Goal: Transaction & Acquisition: Purchase product/service

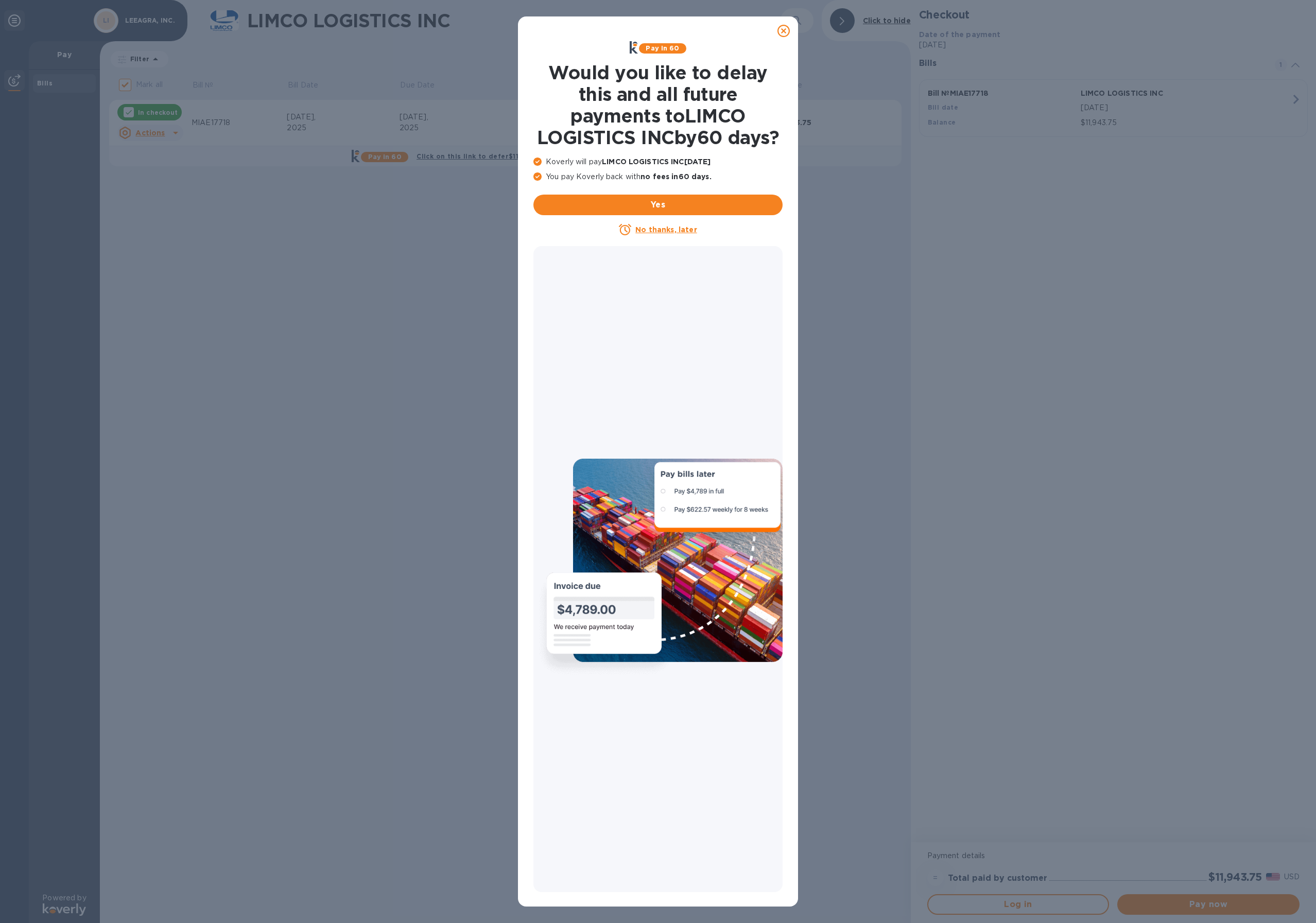
click at [787, 32] on icon at bounding box center [783, 31] width 12 height 12
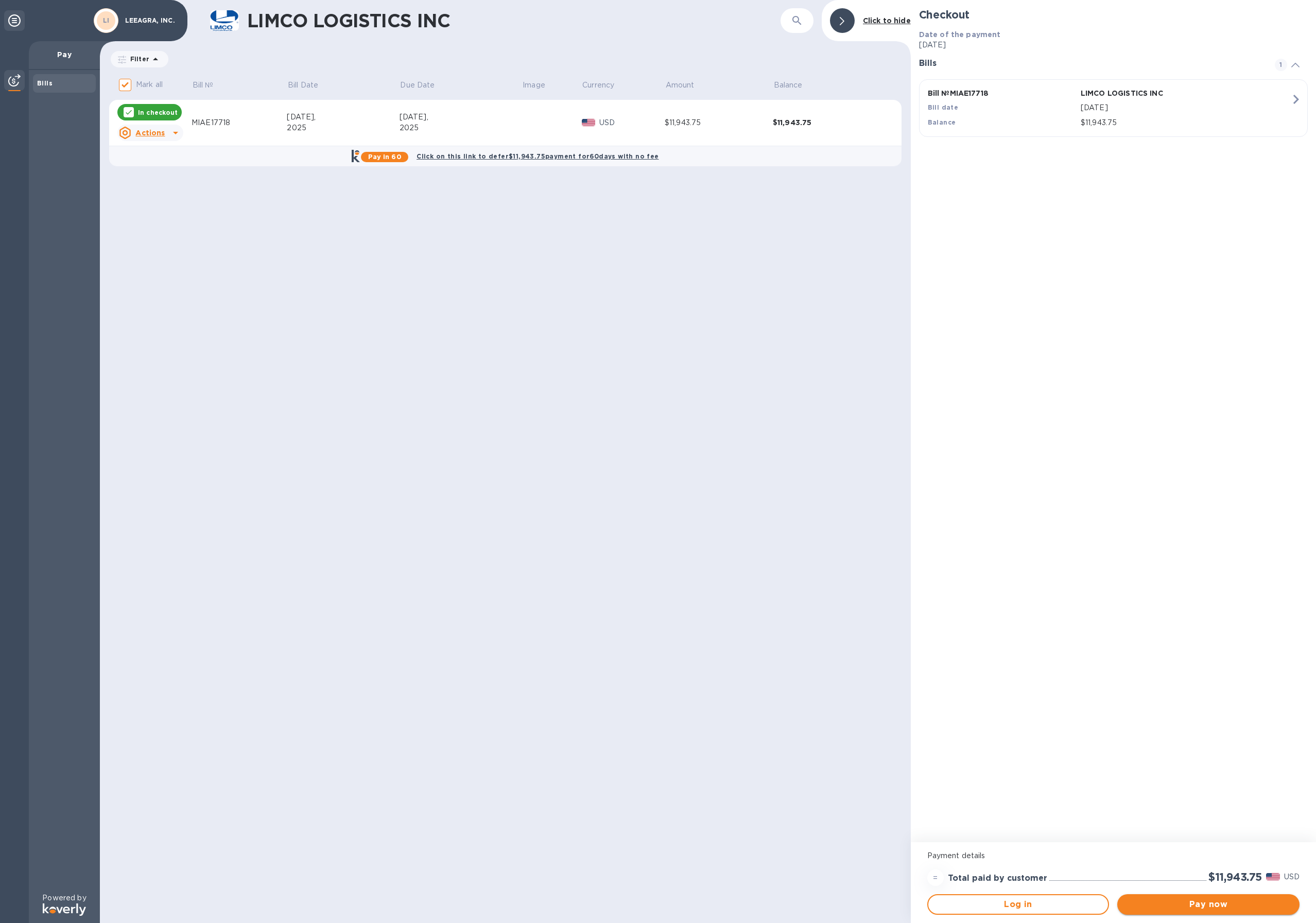
click at [1212, 912] on button "Pay now" at bounding box center [1208, 904] width 183 height 21
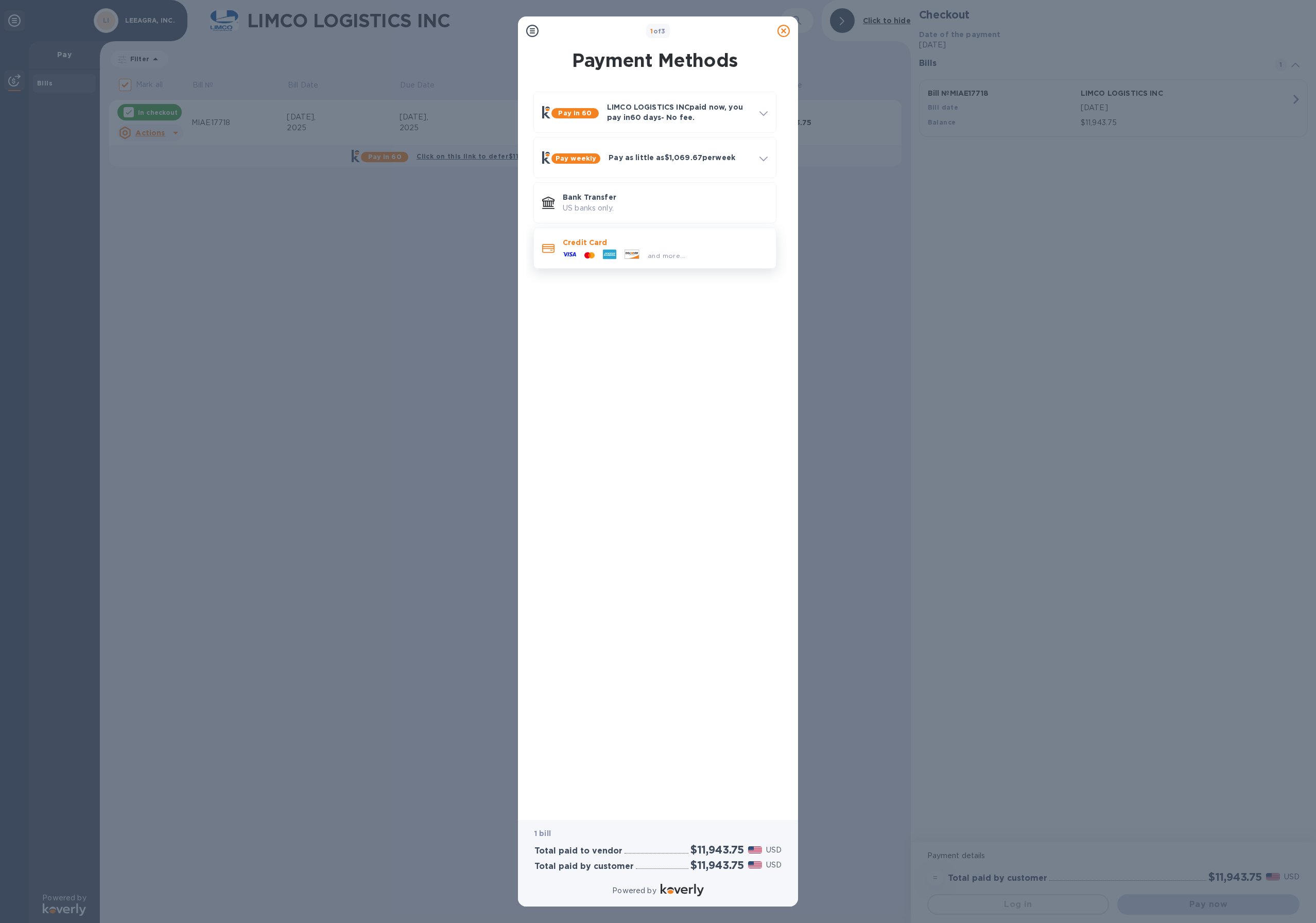
click at [607, 236] on div "Credit Card and more..." at bounding box center [665, 248] width 213 height 30
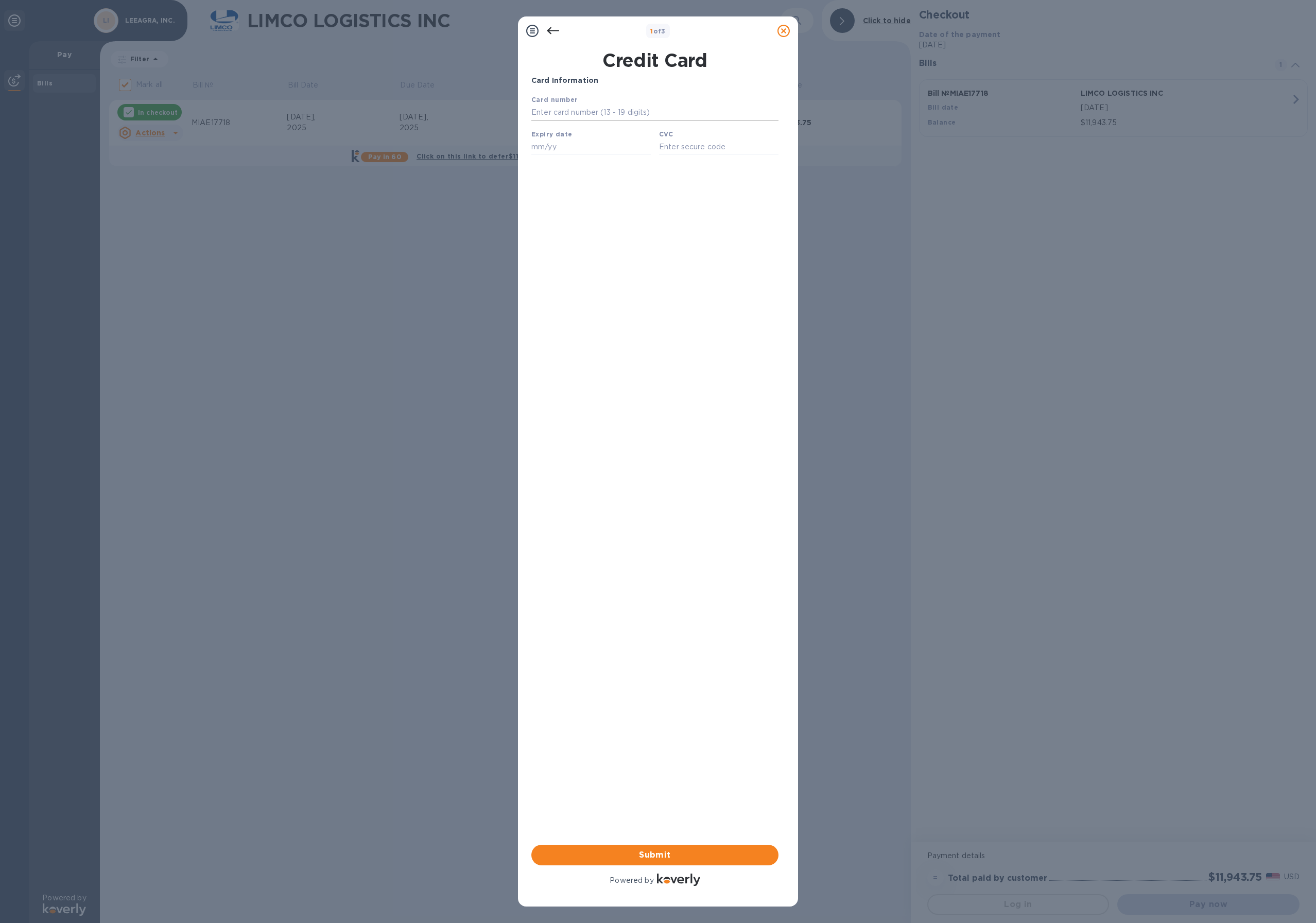
click at [587, 110] on input "text" at bounding box center [655, 113] width 247 height 16
type input "6011 0089 1787 8925"
click at [567, 147] on input "text" at bounding box center [591, 147] width 119 height 16
type input "04/26"
click at [670, 150] on input "text" at bounding box center [719, 147] width 119 height 16
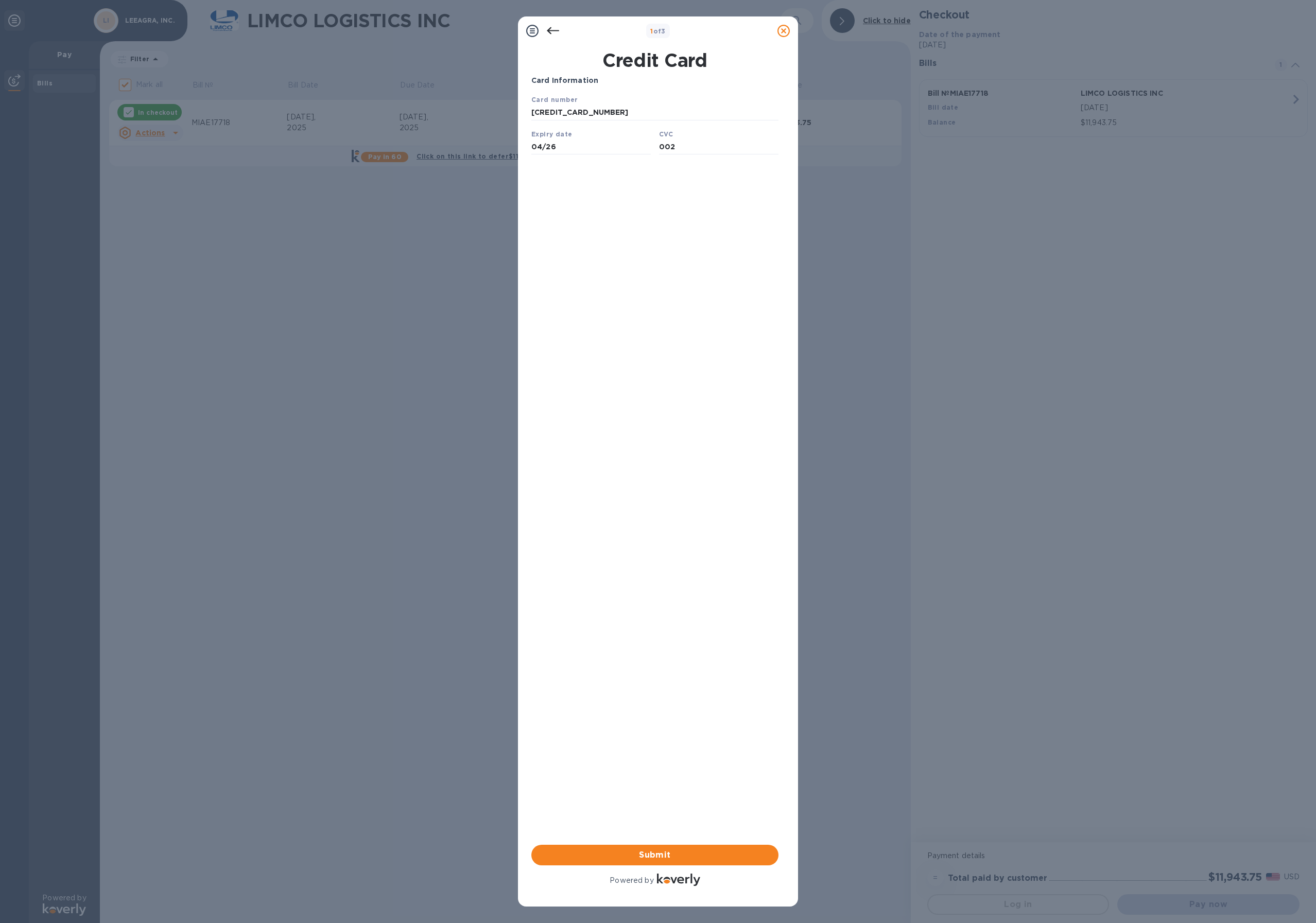
type input "002"
click at [689, 293] on div "Card Information Your browser does not support iframes Submit Powered by" at bounding box center [655, 481] width 247 height 813
click at [663, 858] on span "Submit" at bounding box center [655, 854] width 231 height 12
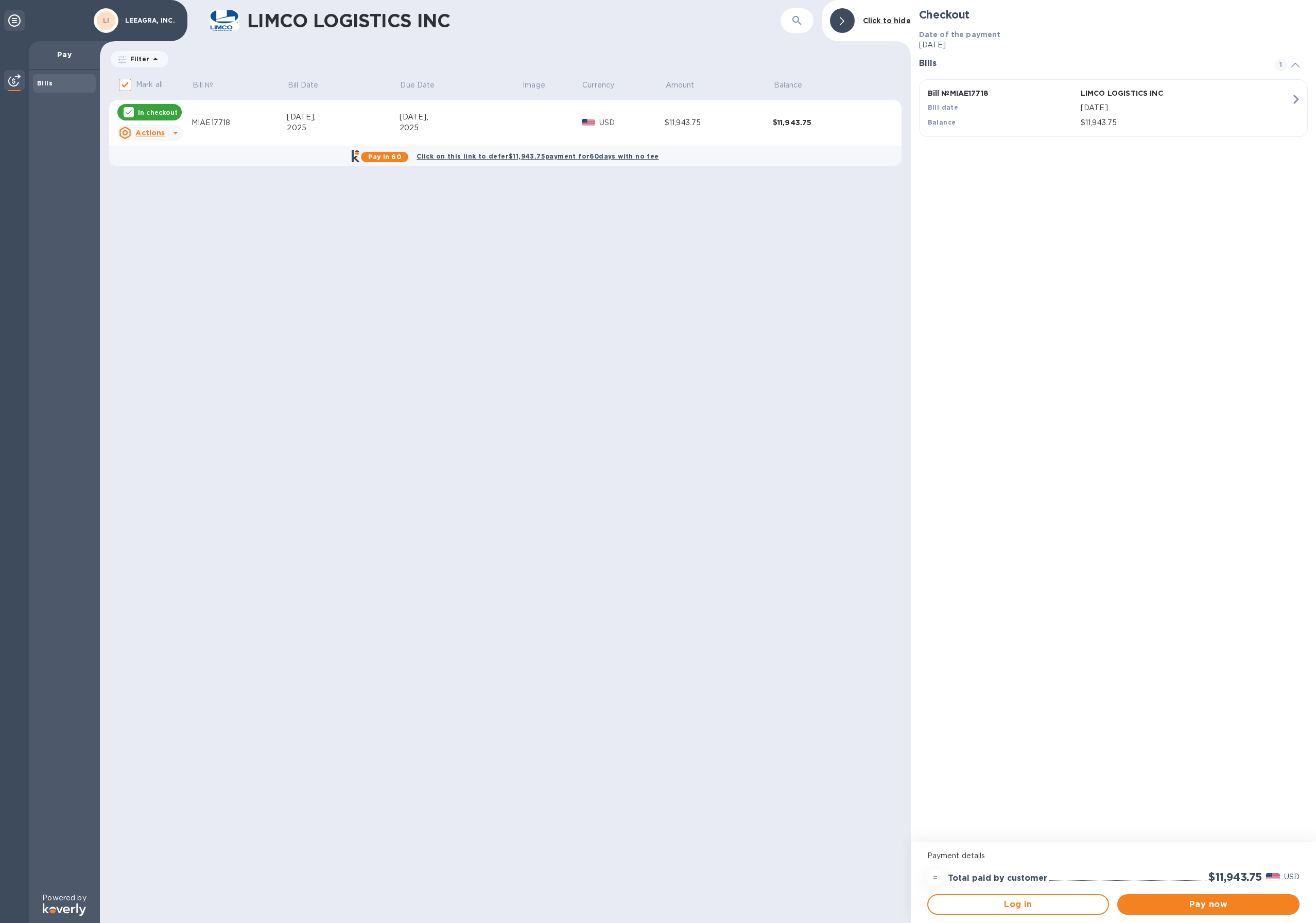
click at [764, 200] on div "LIMCO LOGISTICS INC ​ Click to hide Filter Amount Mark all Bill № Bill Date Due…" at bounding box center [506, 462] width 811 height 923
click at [1077, 906] on span "Log in" at bounding box center [1018, 904] width 163 height 12
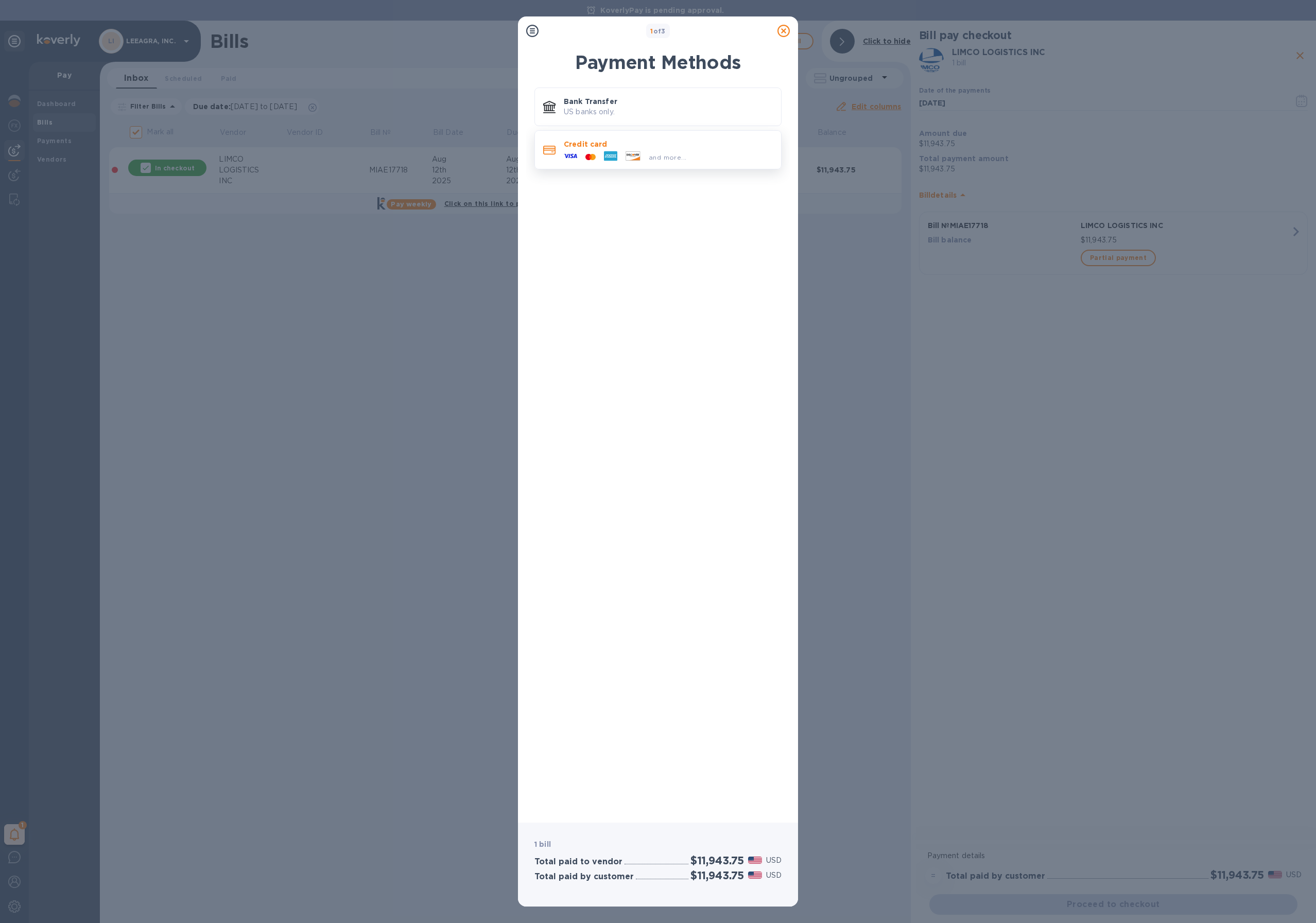
click at [679, 155] on span "and more..." at bounding box center [667, 157] width 38 height 8
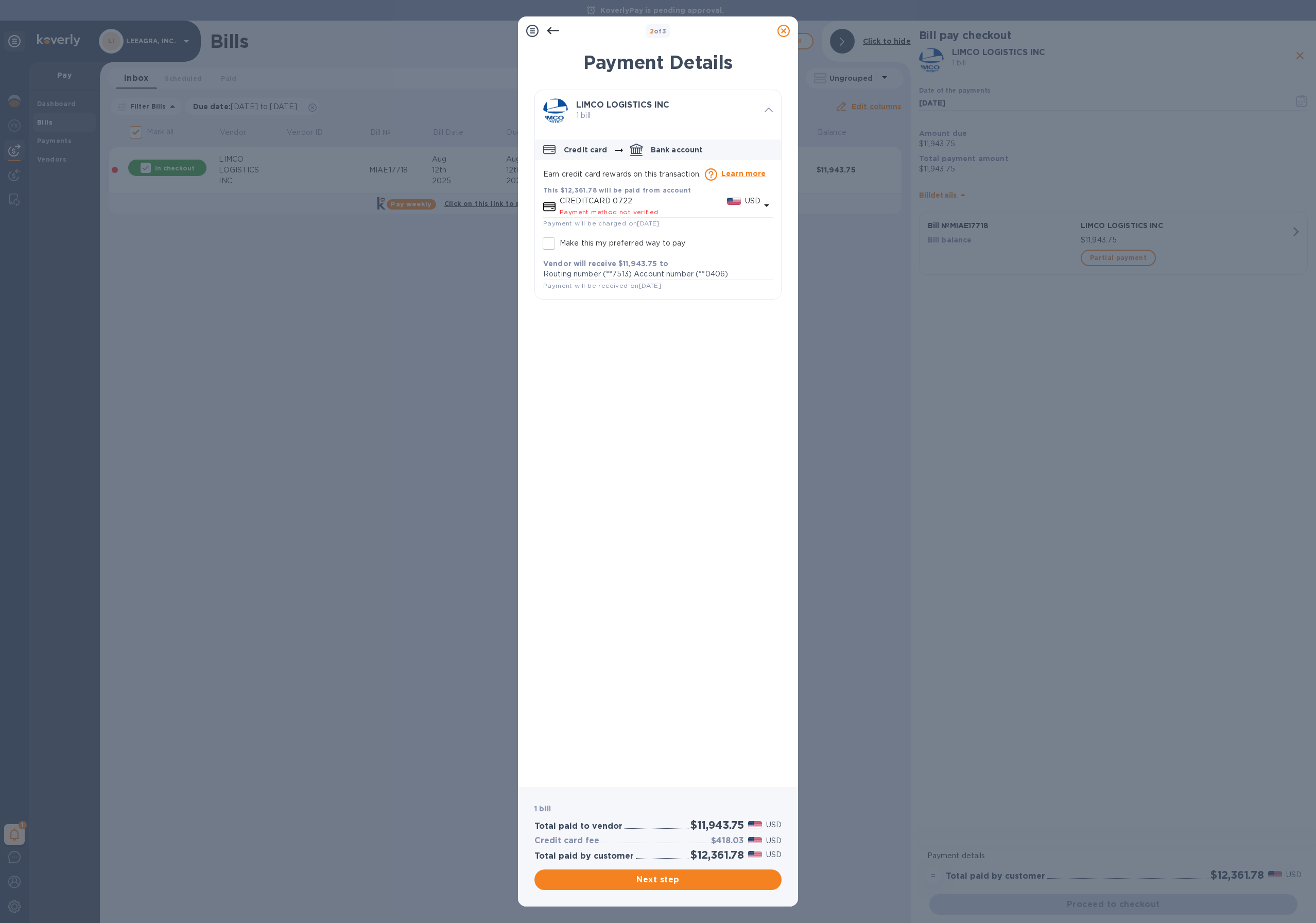
drag, startPoint x: 651, startPoint y: 288, endPoint x: 650, endPoint y: 315, distance: 27.0
click at [651, 289] on span "Payment will be received on Aug 19, 2025" at bounding box center [602, 285] width 118 height 8
drag, startPoint x: 782, startPoint y: 33, endPoint x: 699, endPoint y: 312, distance: 291.1
click at [699, 312] on div "2 of 3 Payment Details LIMCO LOGISTICS INC 1 bill Credit card Bank account Earn…" at bounding box center [658, 461] width 280 height 890
click at [671, 337] on div "LIMCO LOGISTICS INC 1 bill Credit card Bank account Earn credit card rewards on…" at bounding box center [658, 434] width 247 height 689
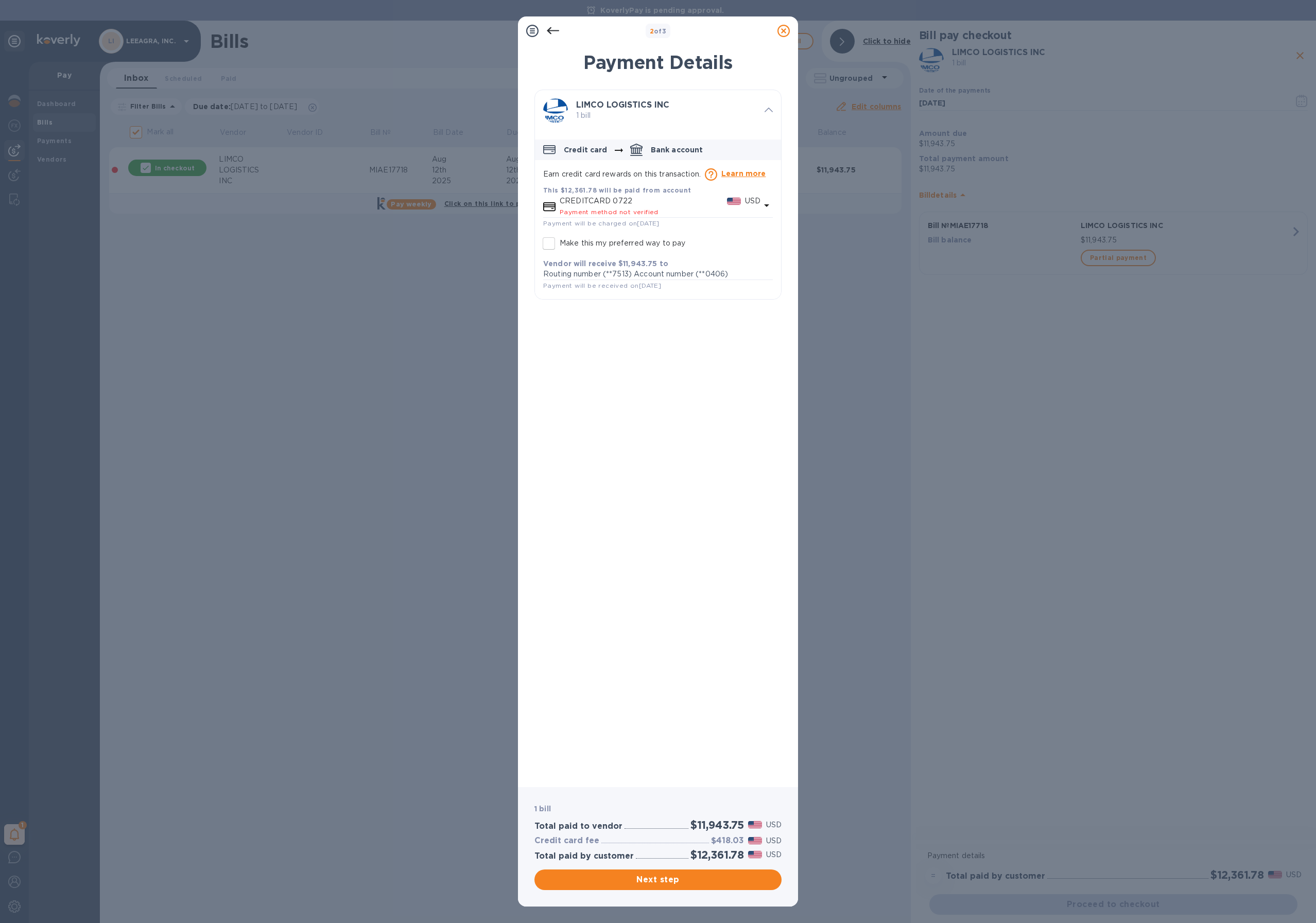
click at [629, 210] on span "Payment method not verified" at bounding box center [609, 212] width 99 height 8
click at [703, 304] on b "Add new payment method" at bounding box center [666, 307] width 104 height 9
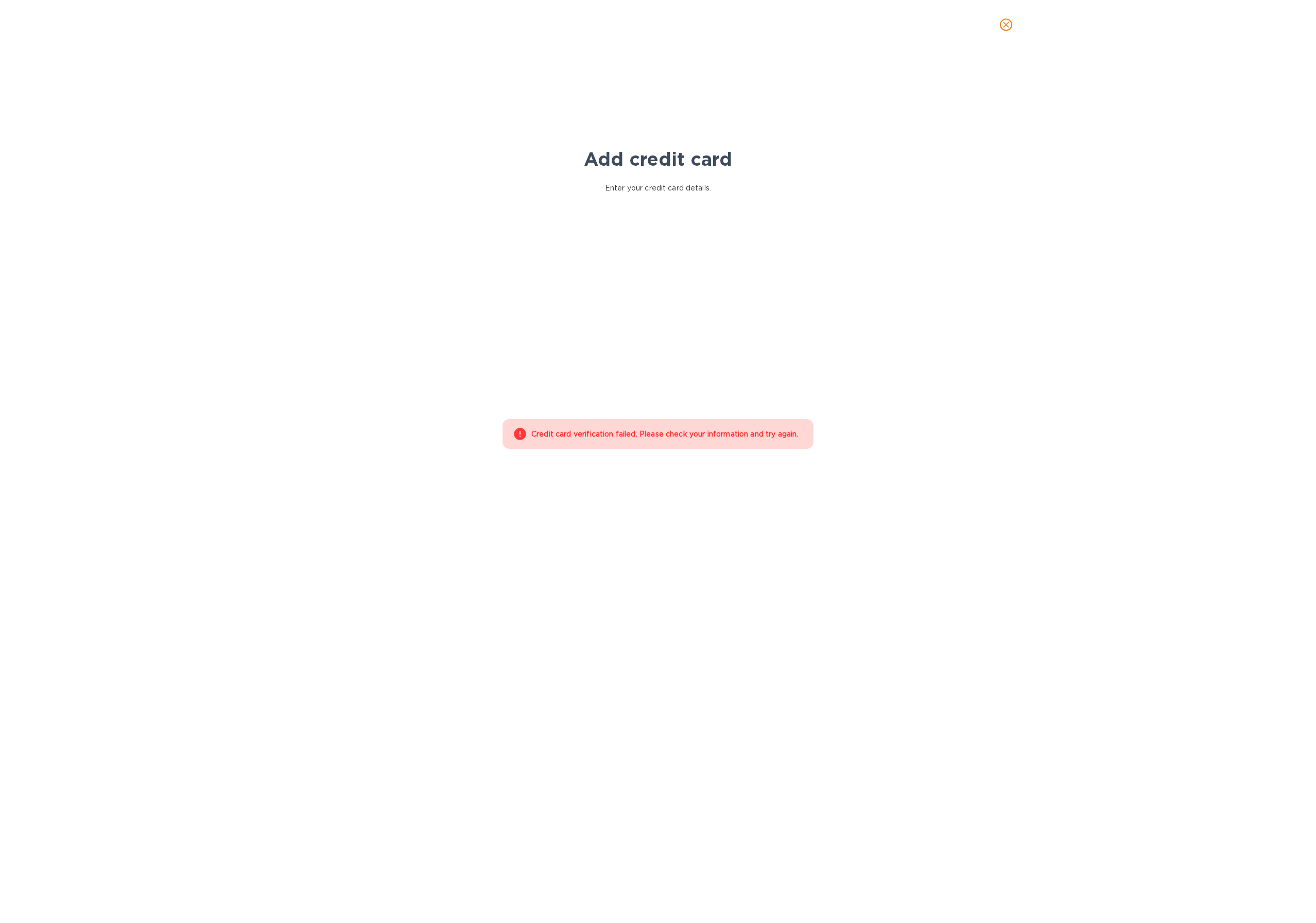
click at [455, 476] on div "Add credit card Enter your credit card details. Your browser does not support i…" at bounding box center [658, 486] width 1316 height 873
click at [415, 374] on div "Add credit card Enter your credit card details. Your browser does not support i…" at bounding box center [658, 300] width 489 height 319
click at [1006, 23] on icon "close" at bounding box center [1006, 25] width 10 height 10
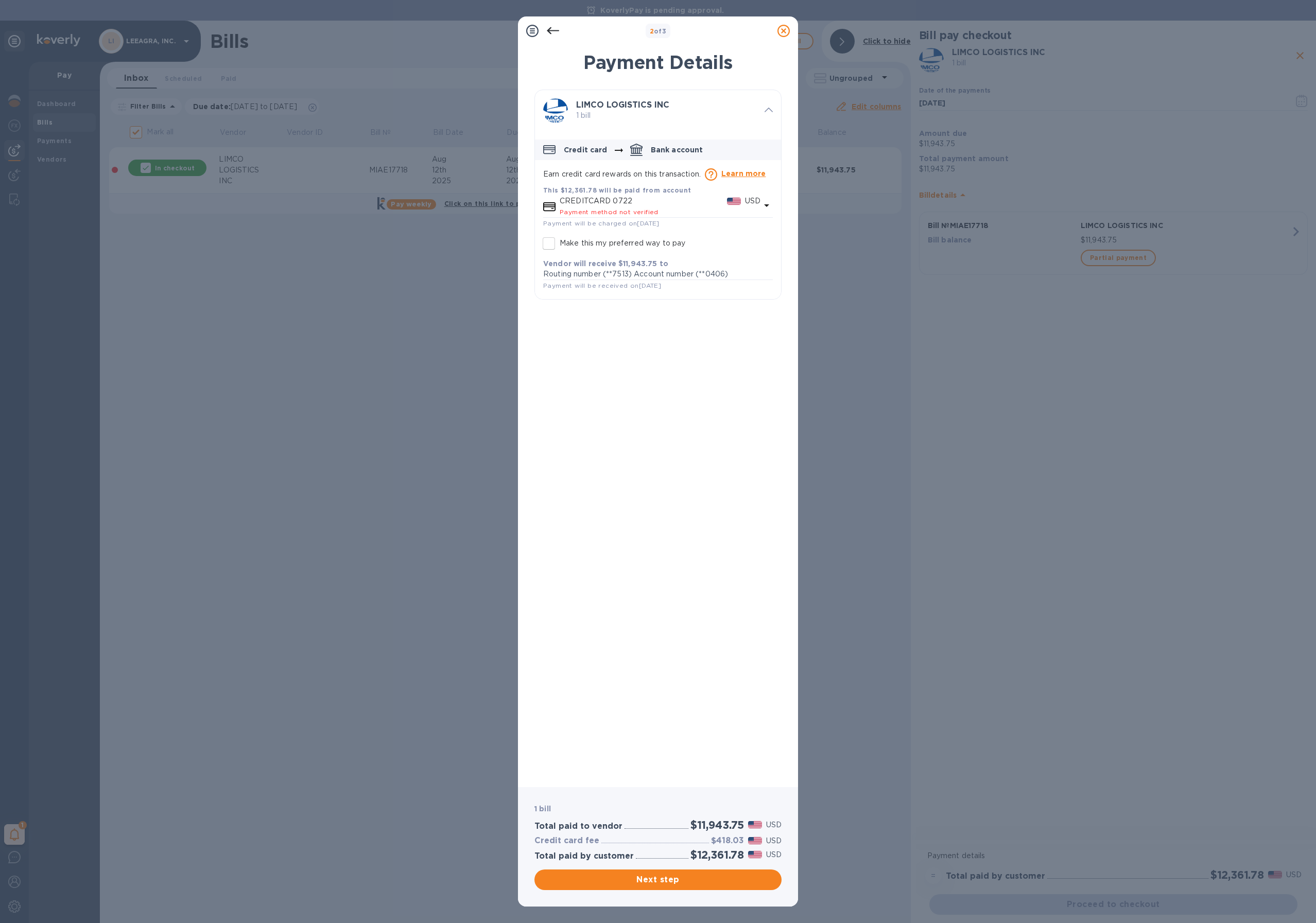
click at [551, 31] on icon at bounding box center [553, 31] width 12 height 7
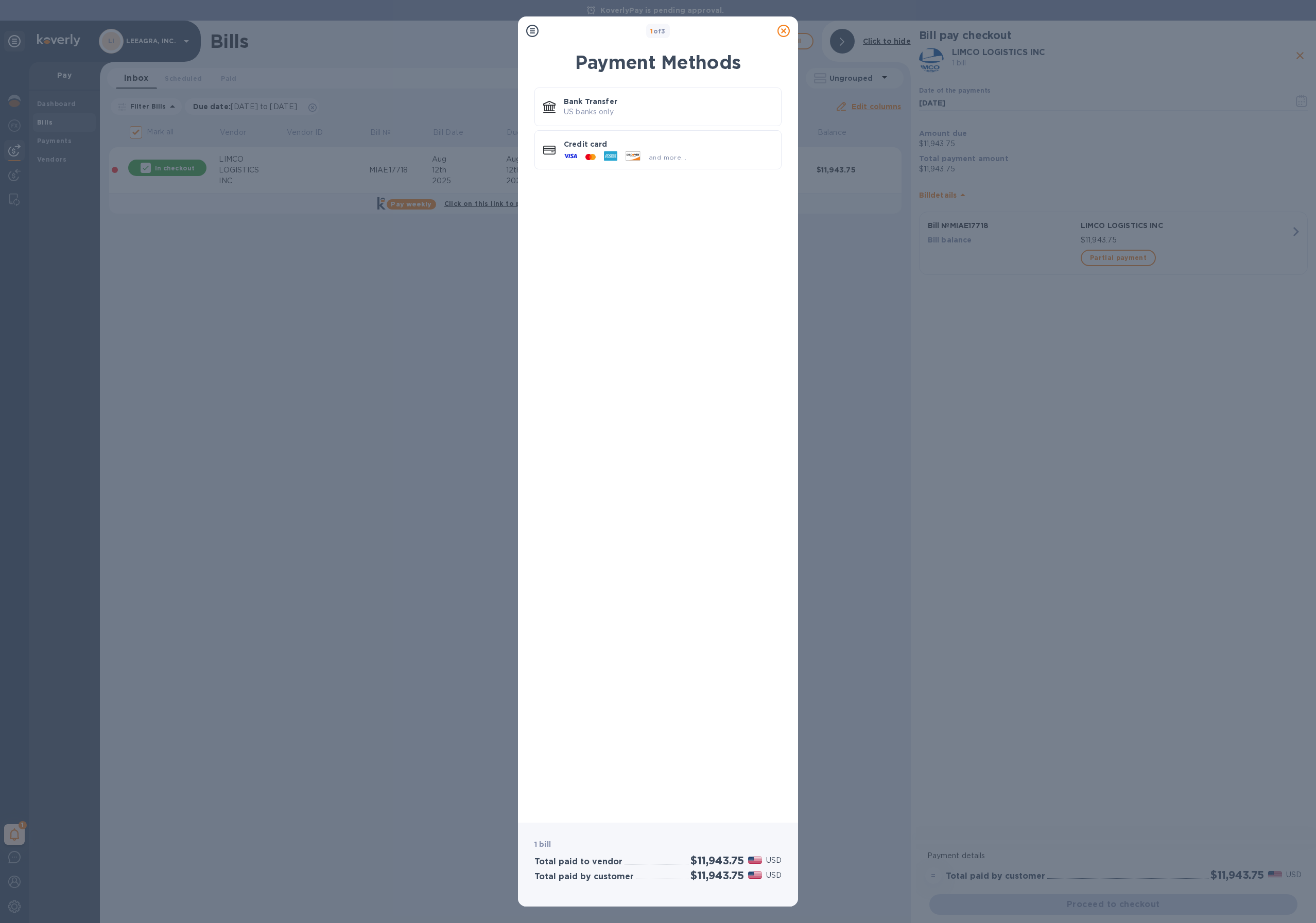
click at [785, 29] on icon at bounding box center [783, 31] width 12 height 12
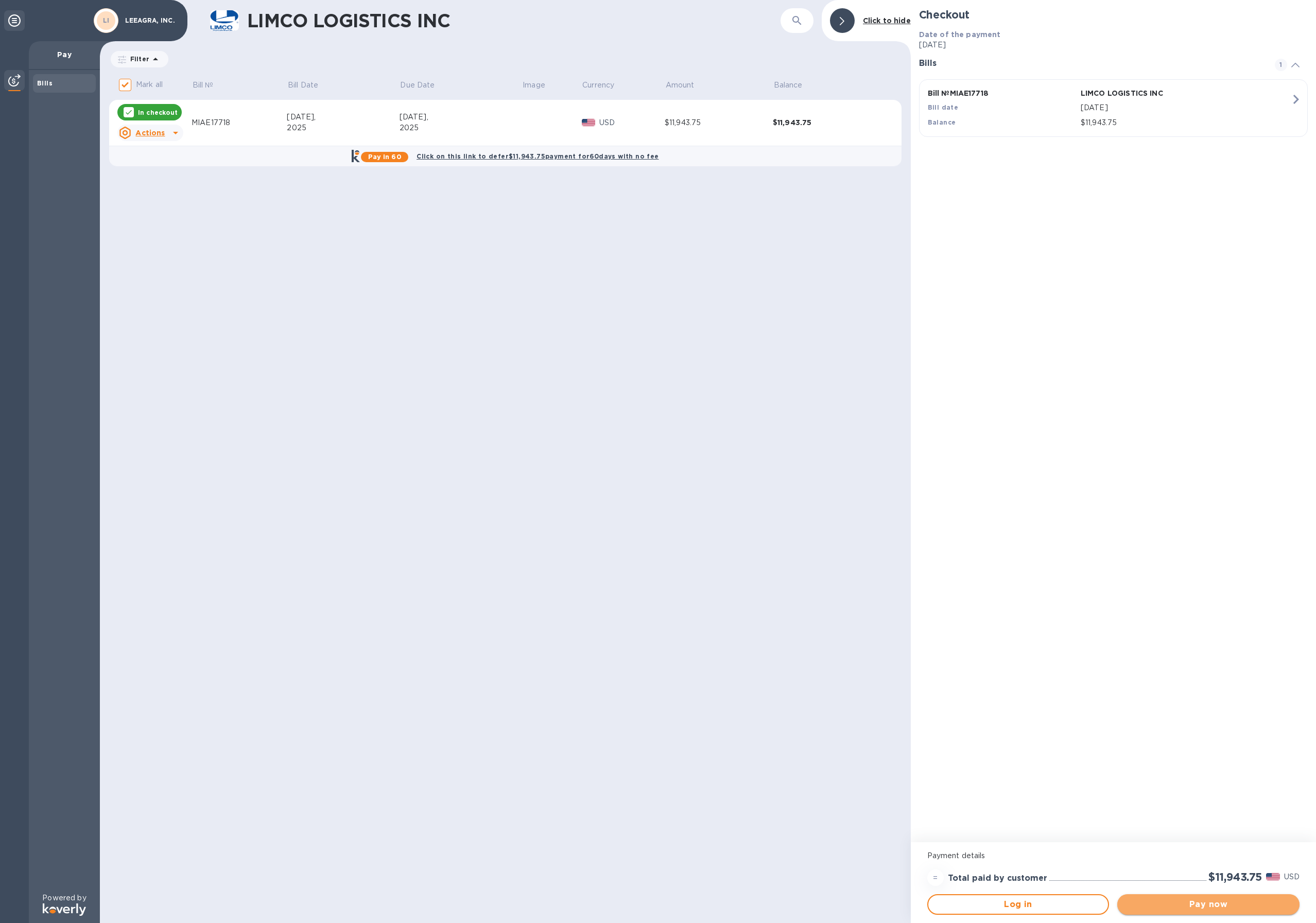
click at [1204, 902] on span "Pay now" at bounding box center [1207, 904] width 165 height 12
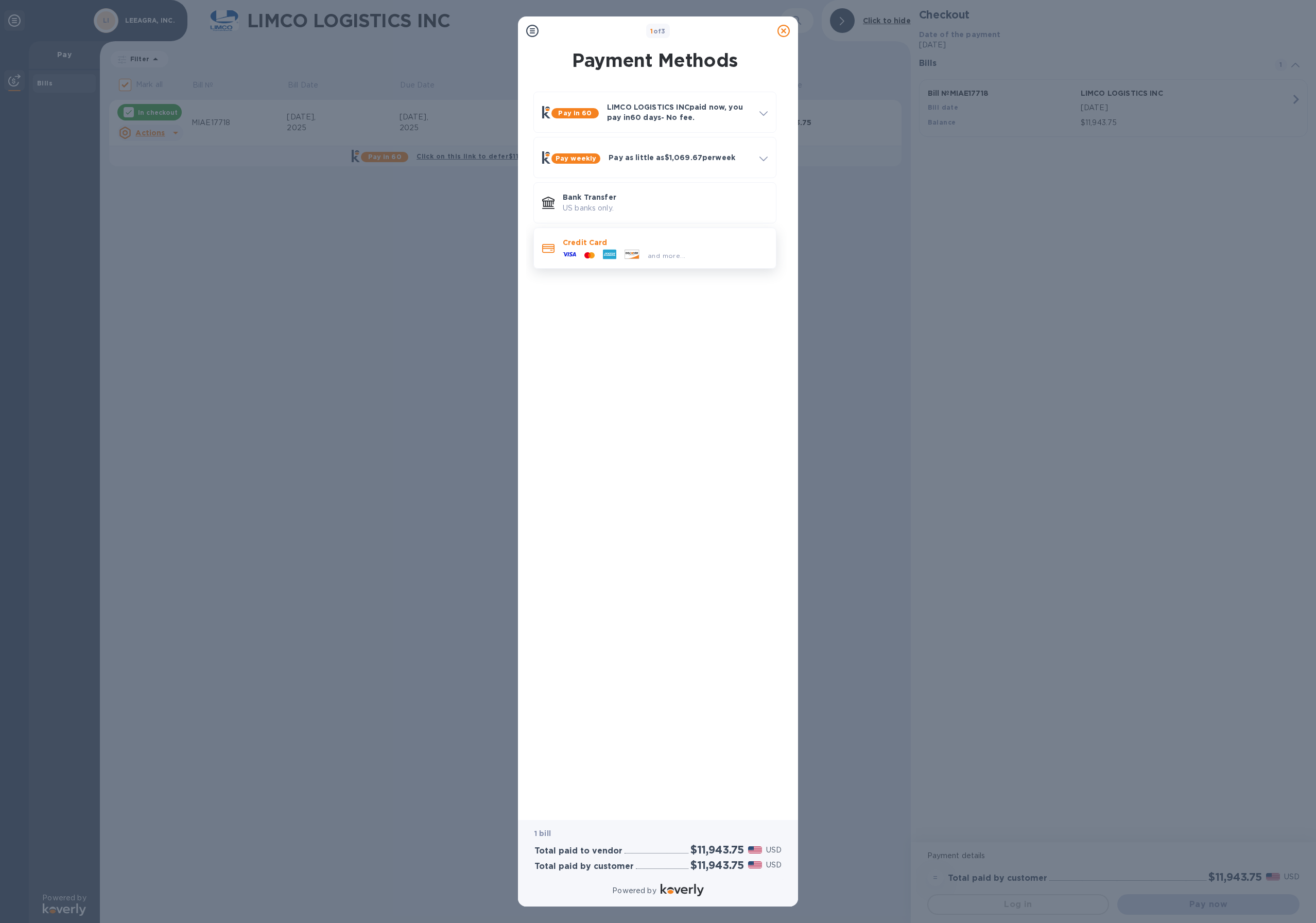
click at [690, 253] on div "and more..." at bounding box center [665, 253] width 205 height 11
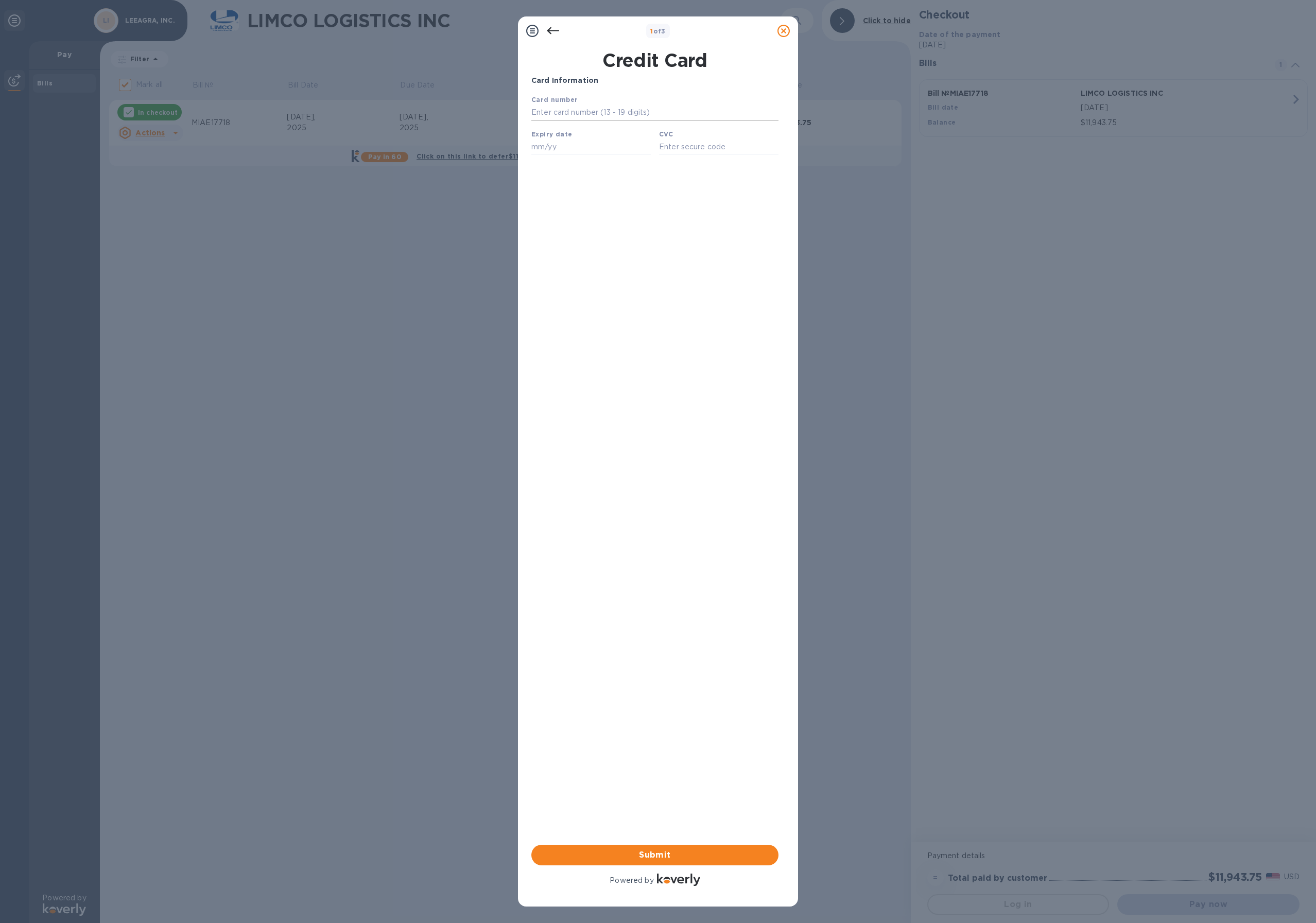
click at [614, 116] on input "text" at bounding box center [655, 113] width 247 height 16
type input "6011 0089 1787 8925"
click at [587, 145] on input "text" at bounding box center [591, 147] width 119 height 16
type input "04/26"
click at [707, 146] on input "text" at bounding box center [719, 147] width 119 height 16
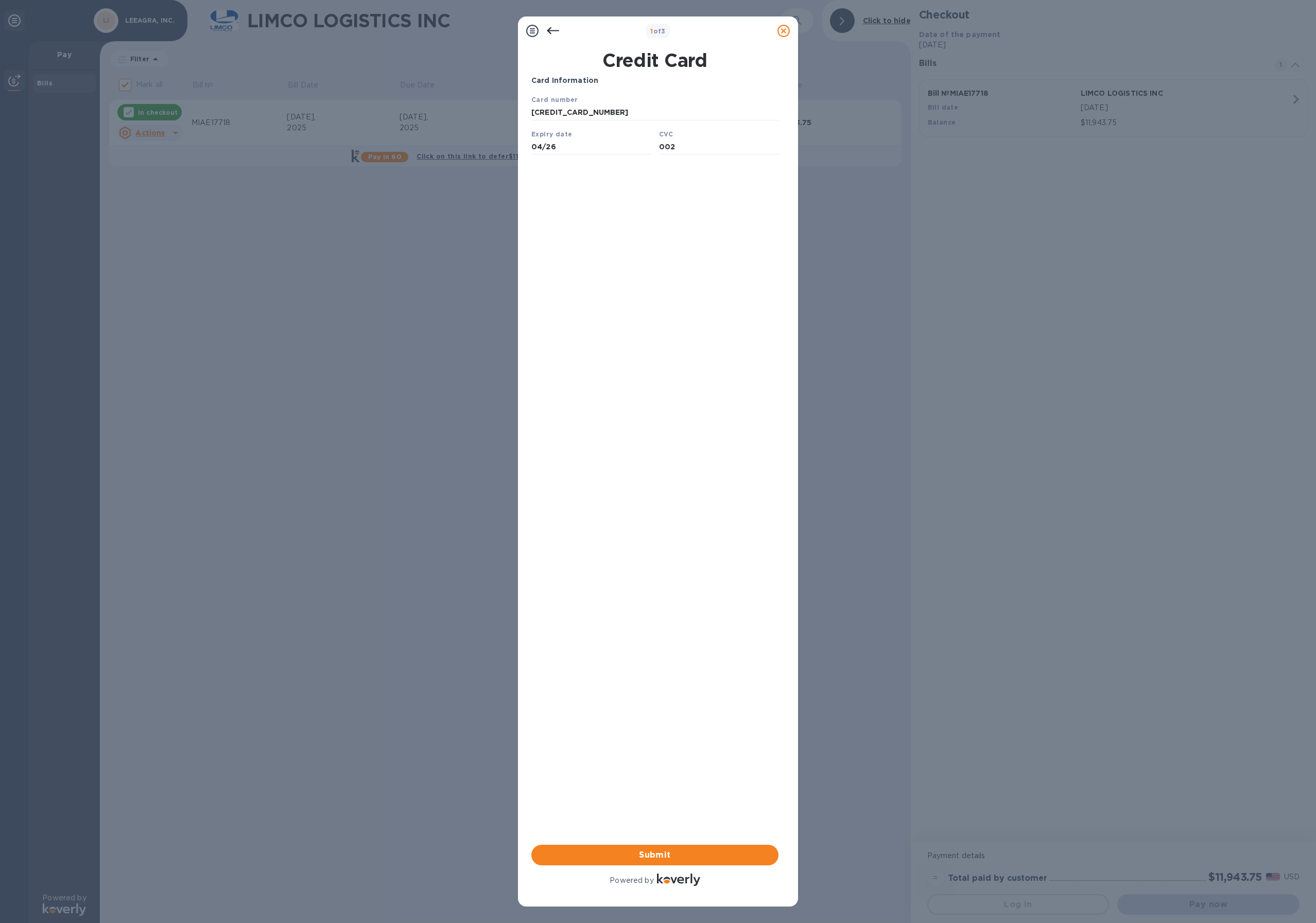
type input "002"
click at [695, 412] on div "Card Information Your browser does not support iframes Submit Powered by" at bounding box center [655, 481] width 247 height 813
click at [697, 854] on span "Submit" at bounding box center [655, 854] width 231 height 12
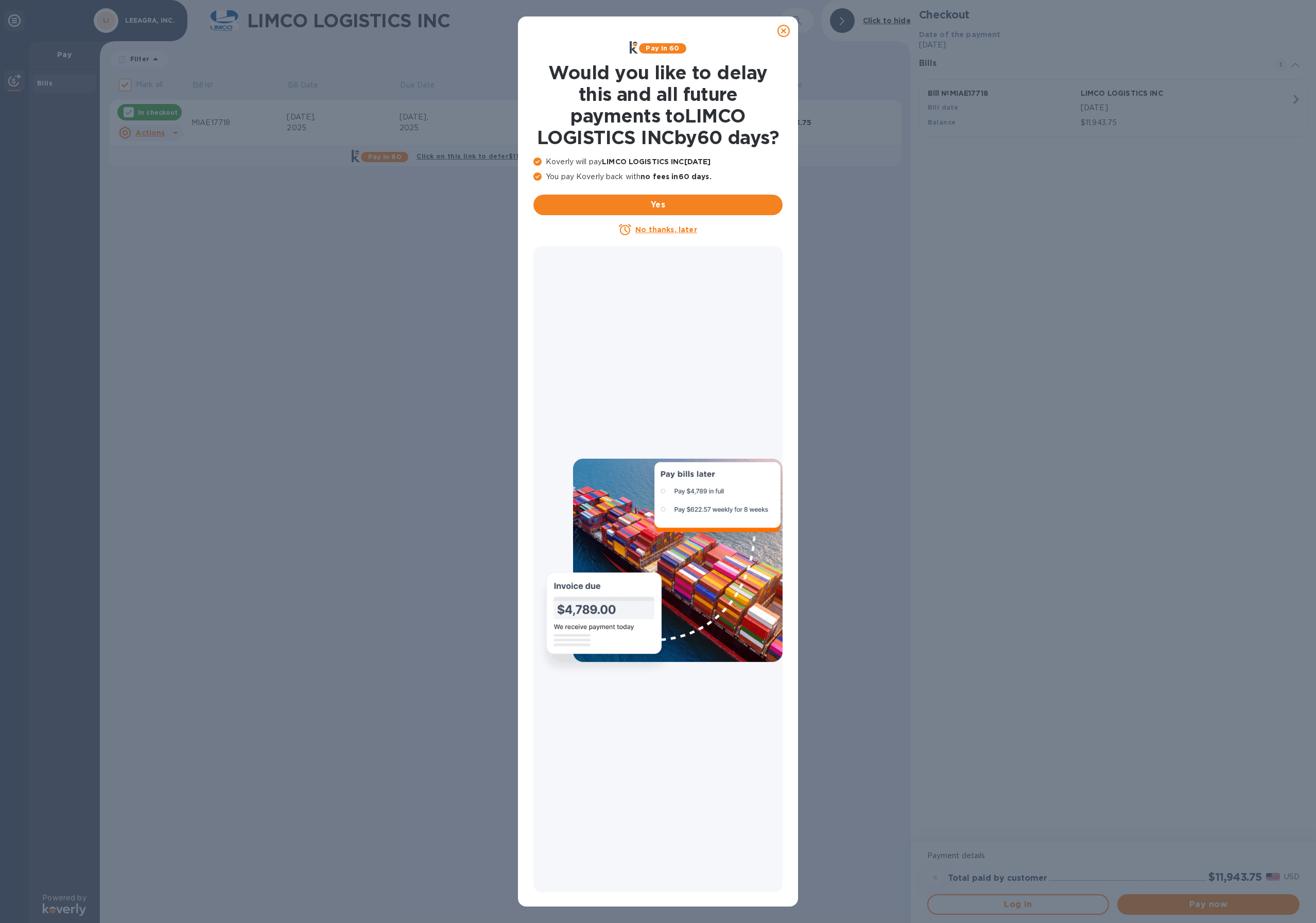
click at [789, 31] on icon at bounding box center [783, 31] width 12 height 12
click at [785, 31] on icon at bounding box center [783, 31] width 12 height 12
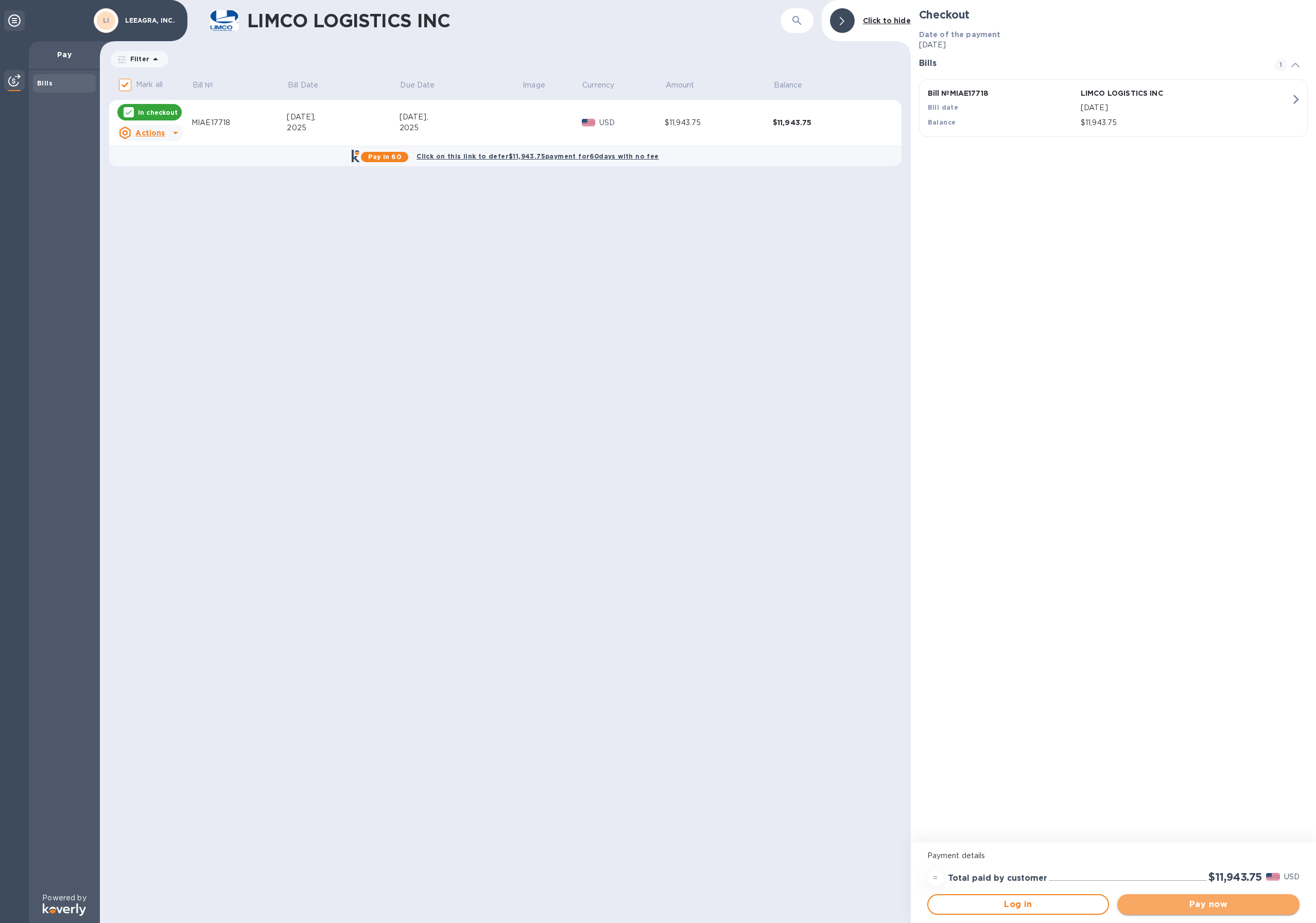
click at [1184, 902] on span "Pay now" at bounding box center [1207, 904] width 165 height 12
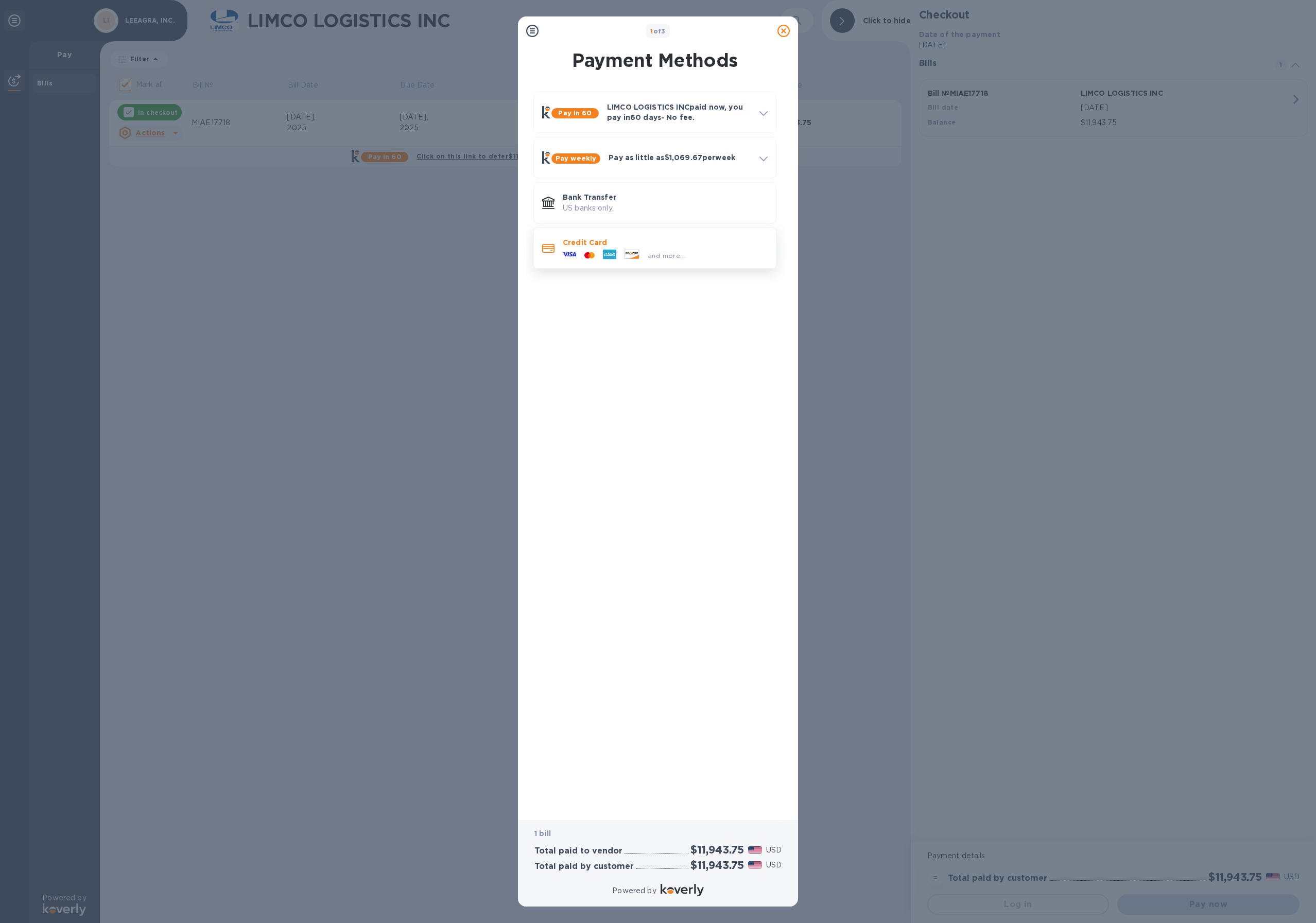
click at [657, 242] on p "Credit Card" at bounding box center [665, 242] width 205 height 10
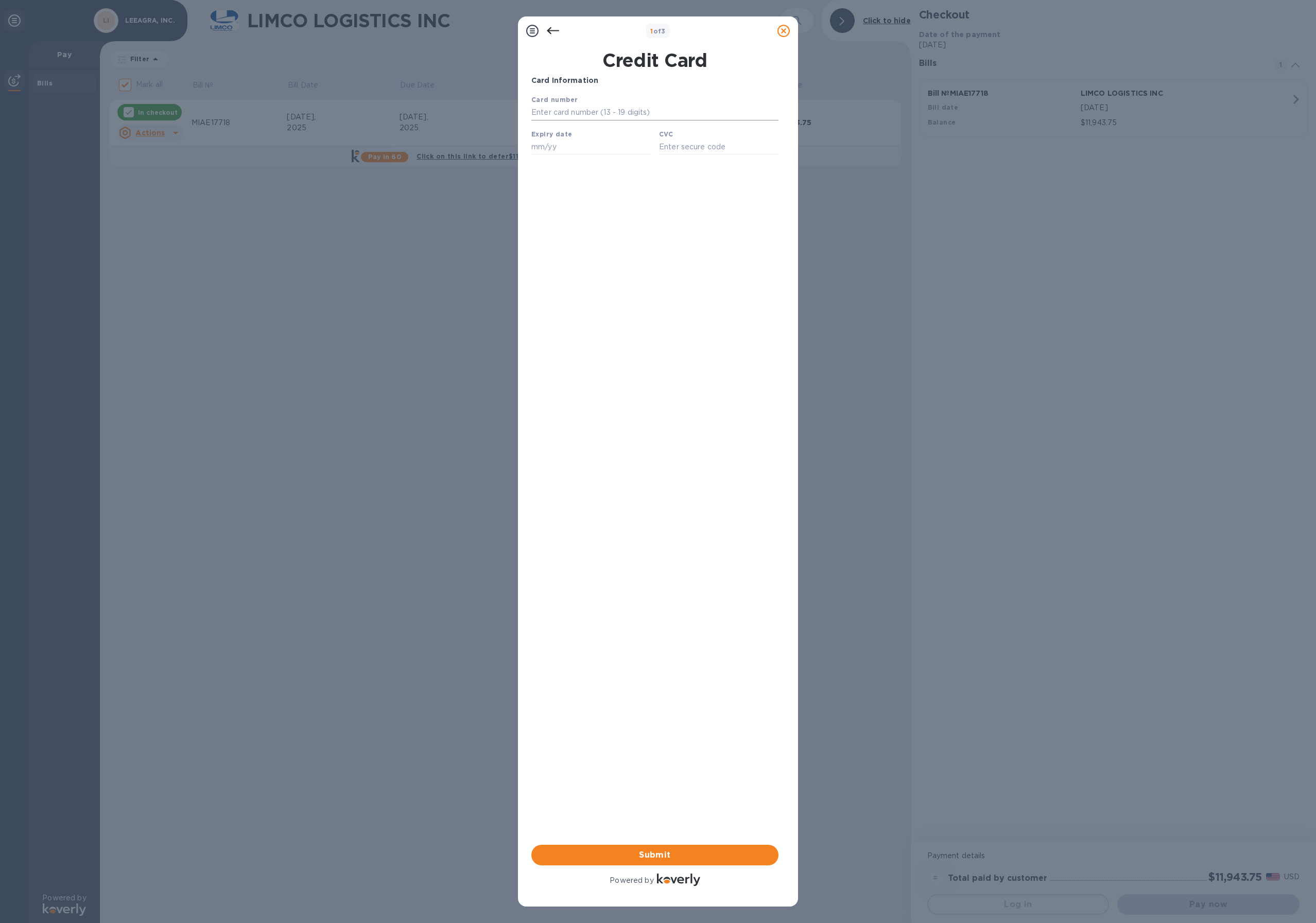
click at [609, 109] on input "text" at bounding box center [655, 113] width 247 height 16
click at [473, 301] on div "1 of 3 Credit Card Card Information Your browser does not support iframes Submi…" at bounding box center [658, 462] width 1316 height 923
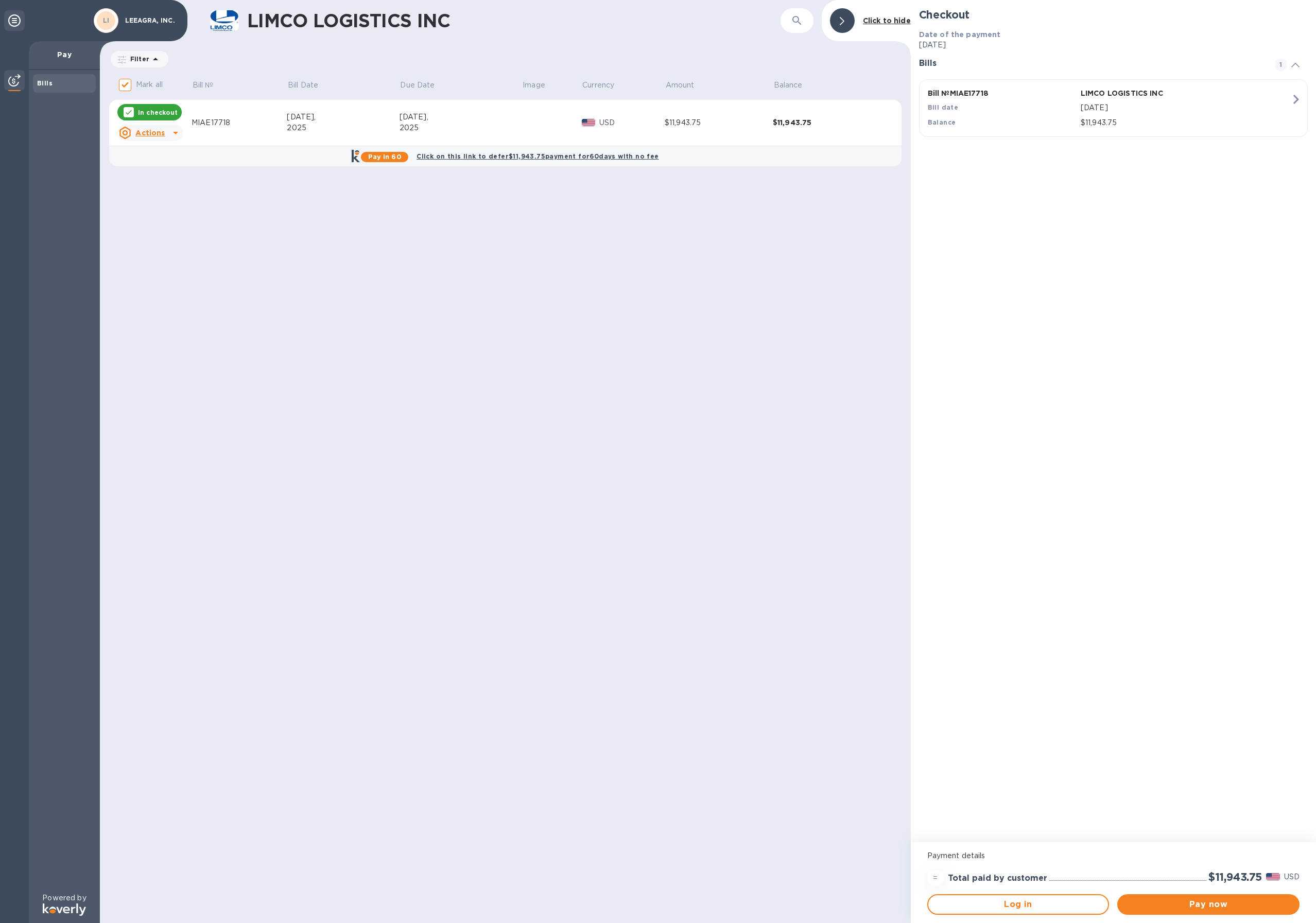
click at [9, 829] on div at bounding box center [14, 482] width 29 height 882
click at [16, 13] on div at bounding box center [14, 20] width 21 height 21
click at [16, 16] on icon at bounding box center [14, 20] width 12 height 12
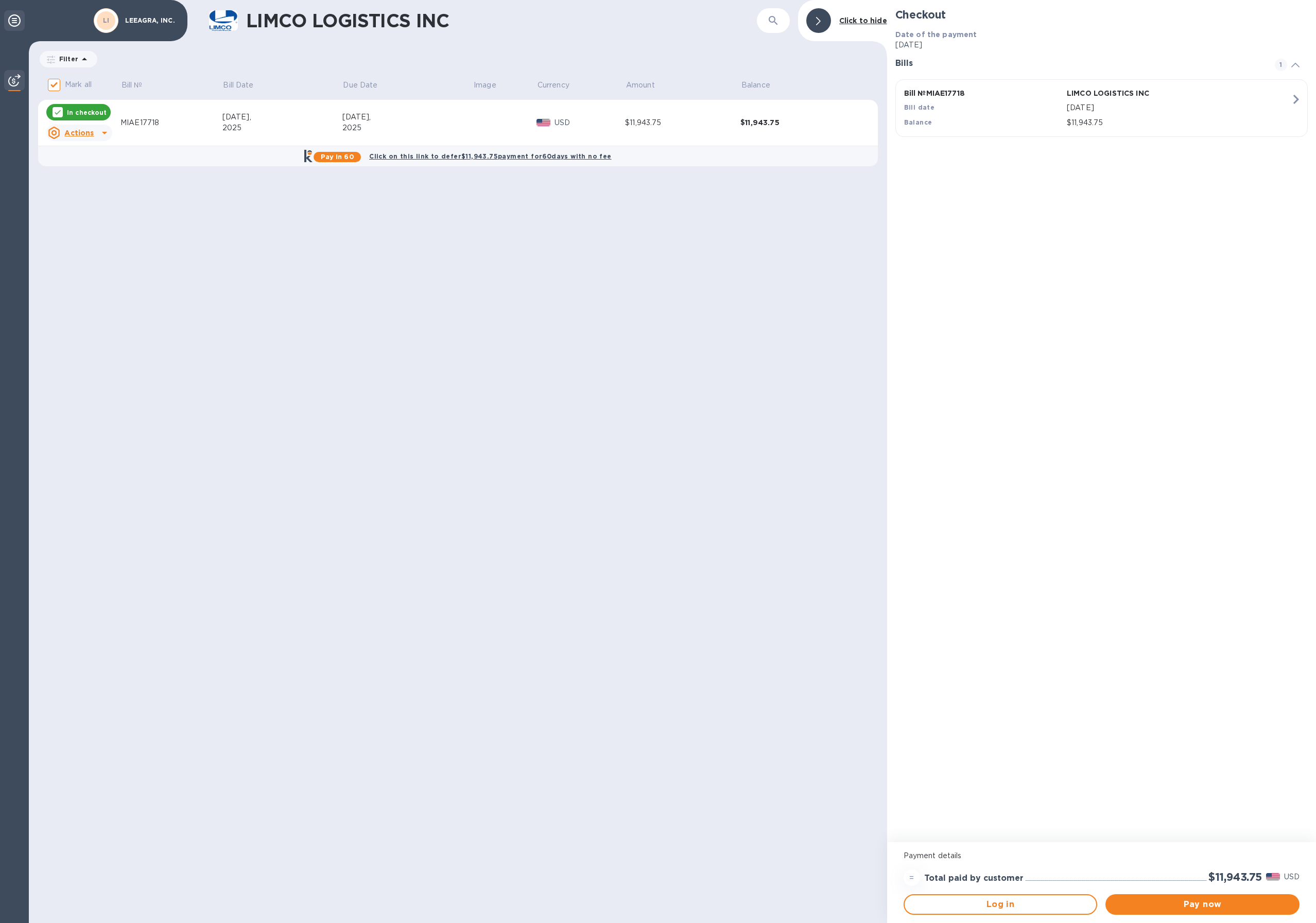
click at [14, 19] on icon at bounding box center [14, 20] width 12 height 12
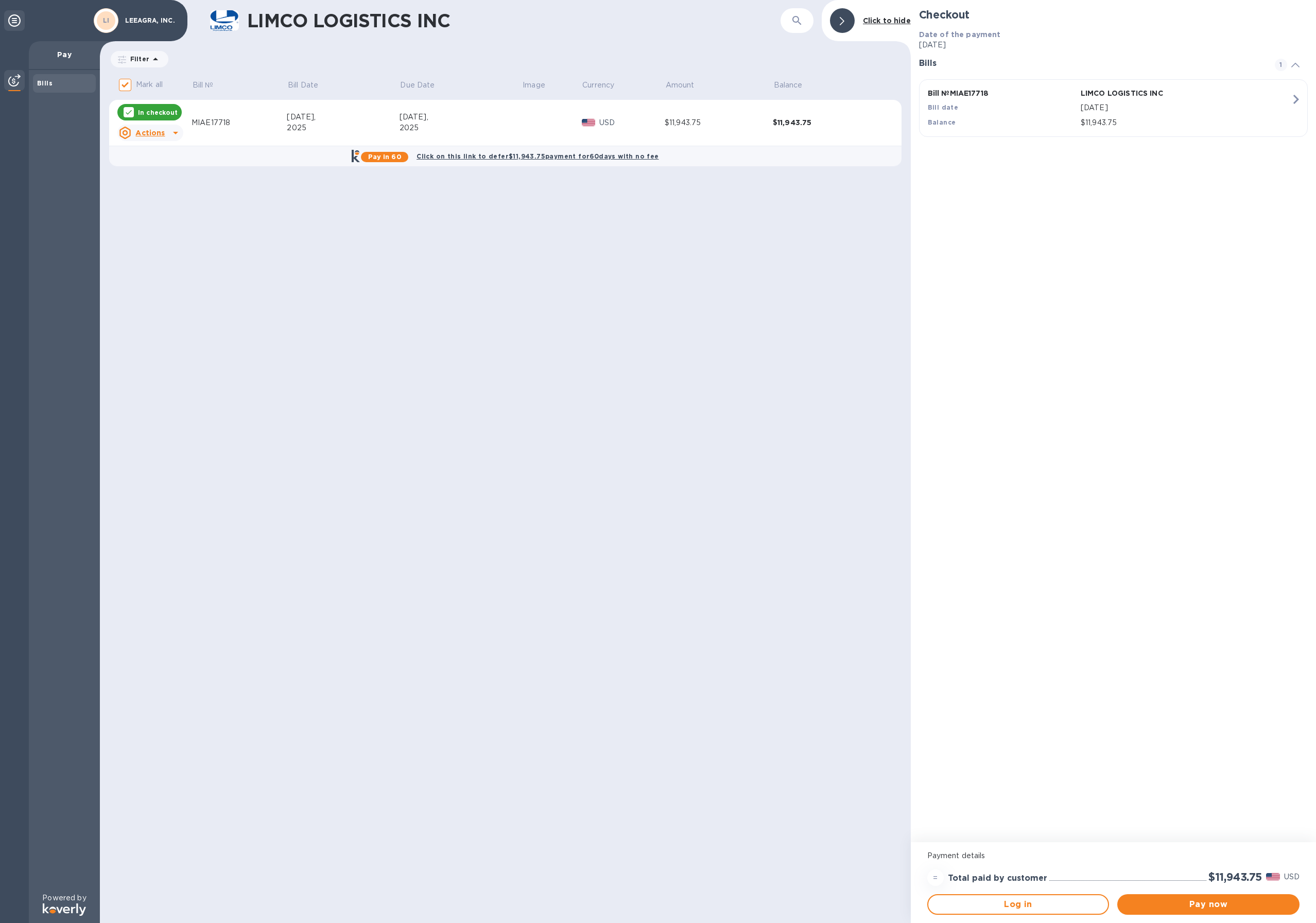
click at [852, 23] on div at bounding box center [842, 21] width 25 height 25
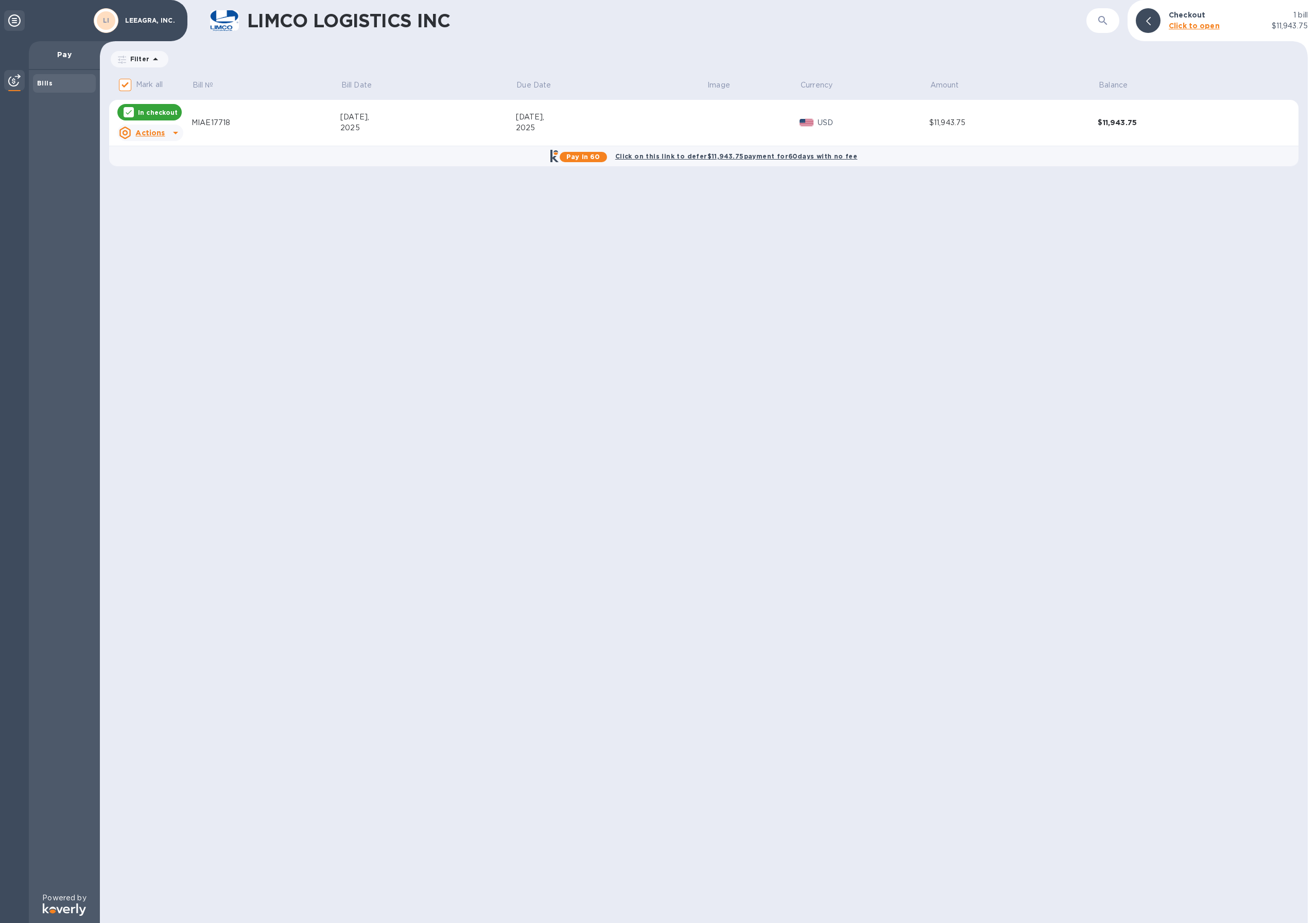
click at [23, 21] on div at bounding box center [14, 20] width 21 height 21
click at [1151, 21] on div at bounding box center [1148, 21] width 25 height 25
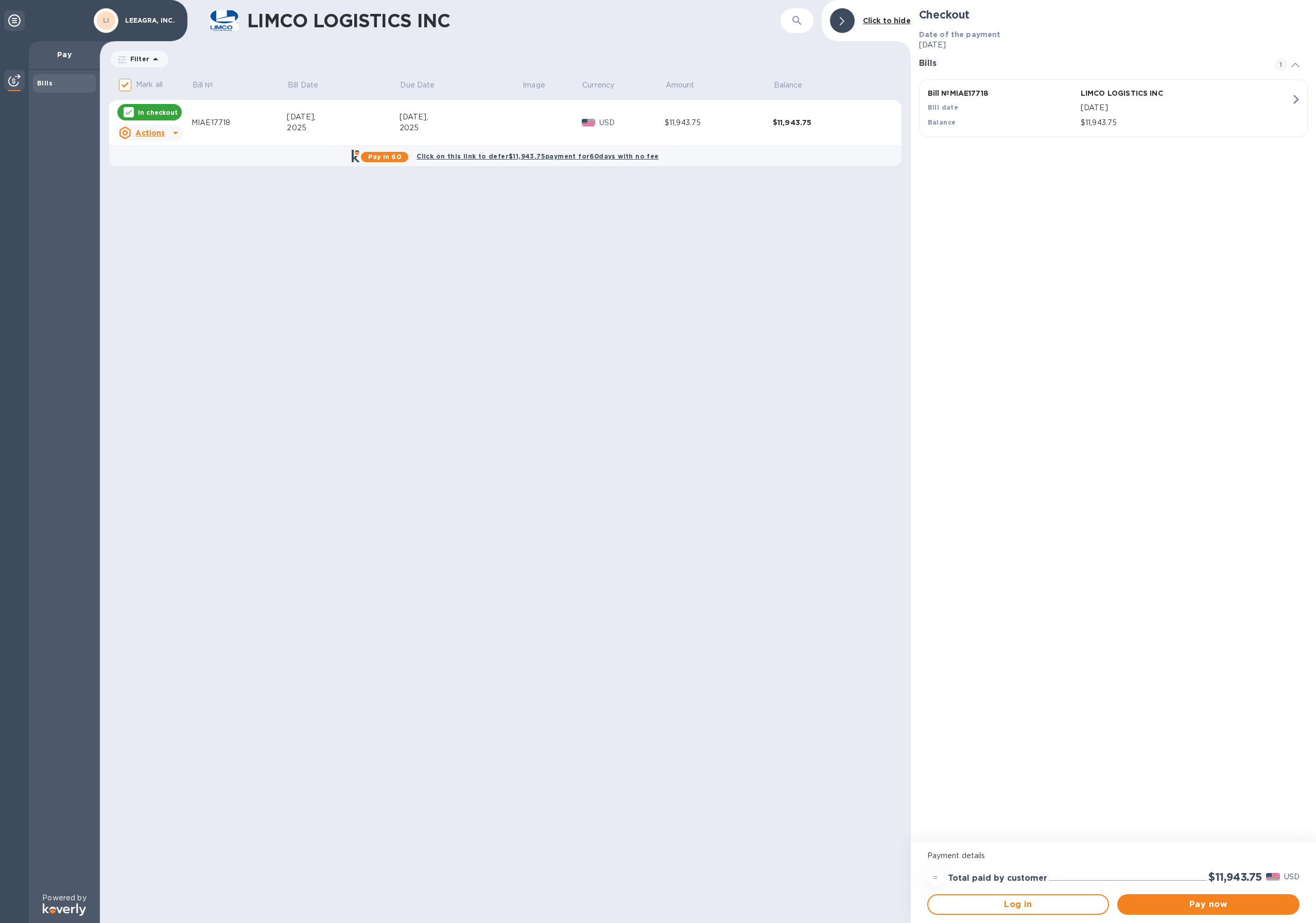
click at [169, 132] on icon at bounding box center [175, 132] width 12 height 12
click at [163, 178] on b "Open bill" at bounding box center [163, 175] width 35 height 9
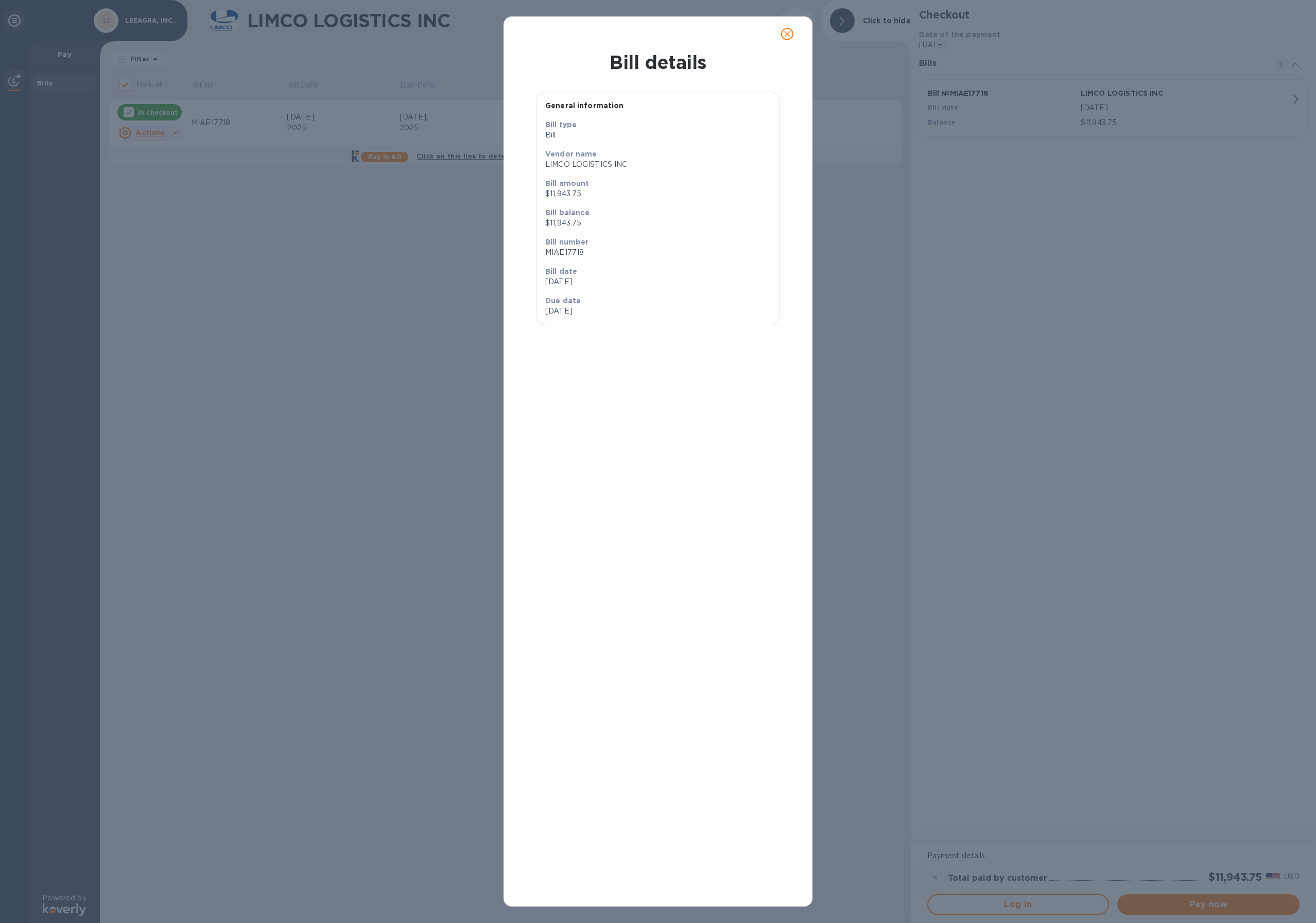
click at [789, 38] on icon "close" at bounding box center [787, 34] width 10 height 10
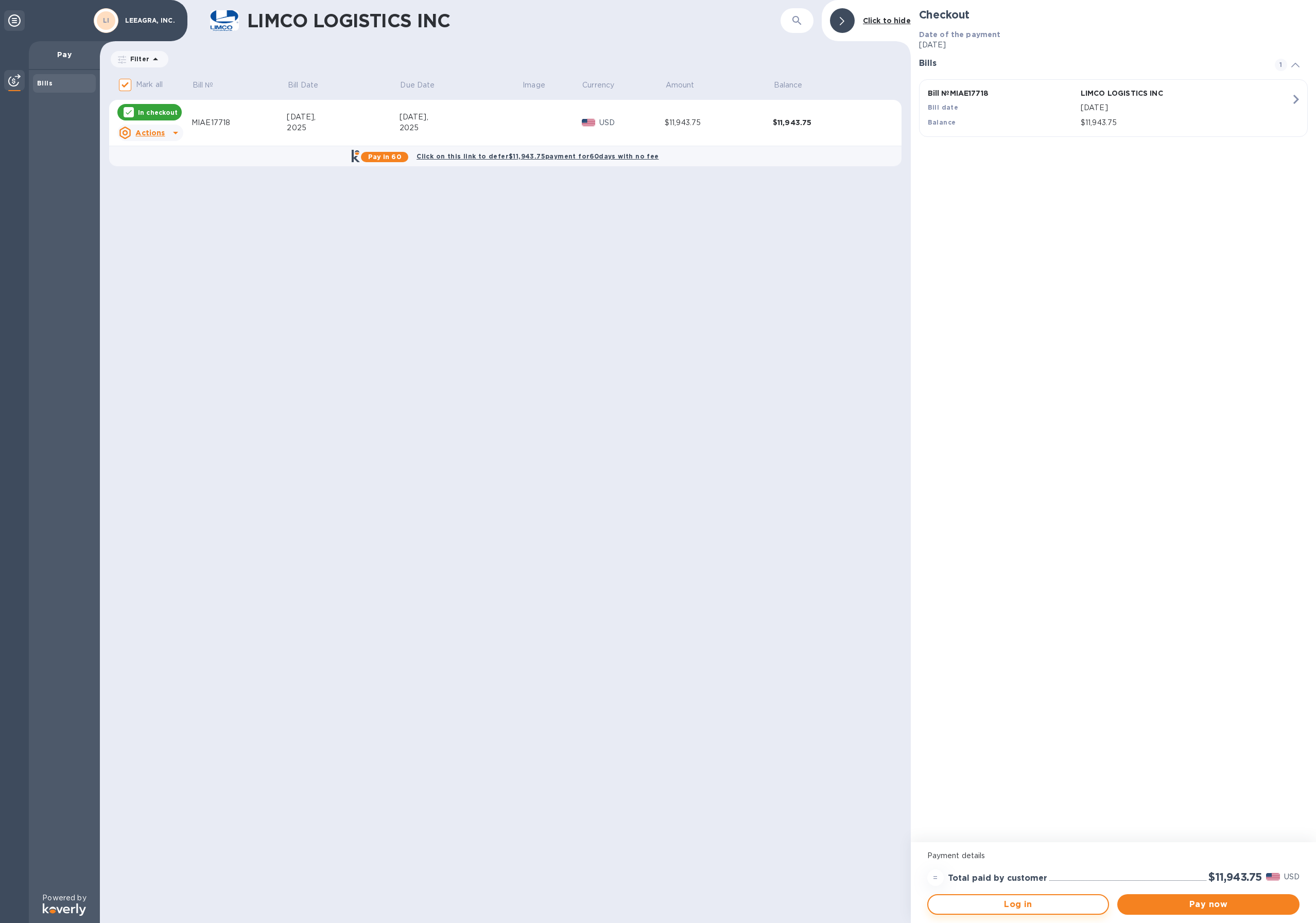
click at [1026, 908] on span "Log in" at bounding box center [1018, 904] width 163 height 12
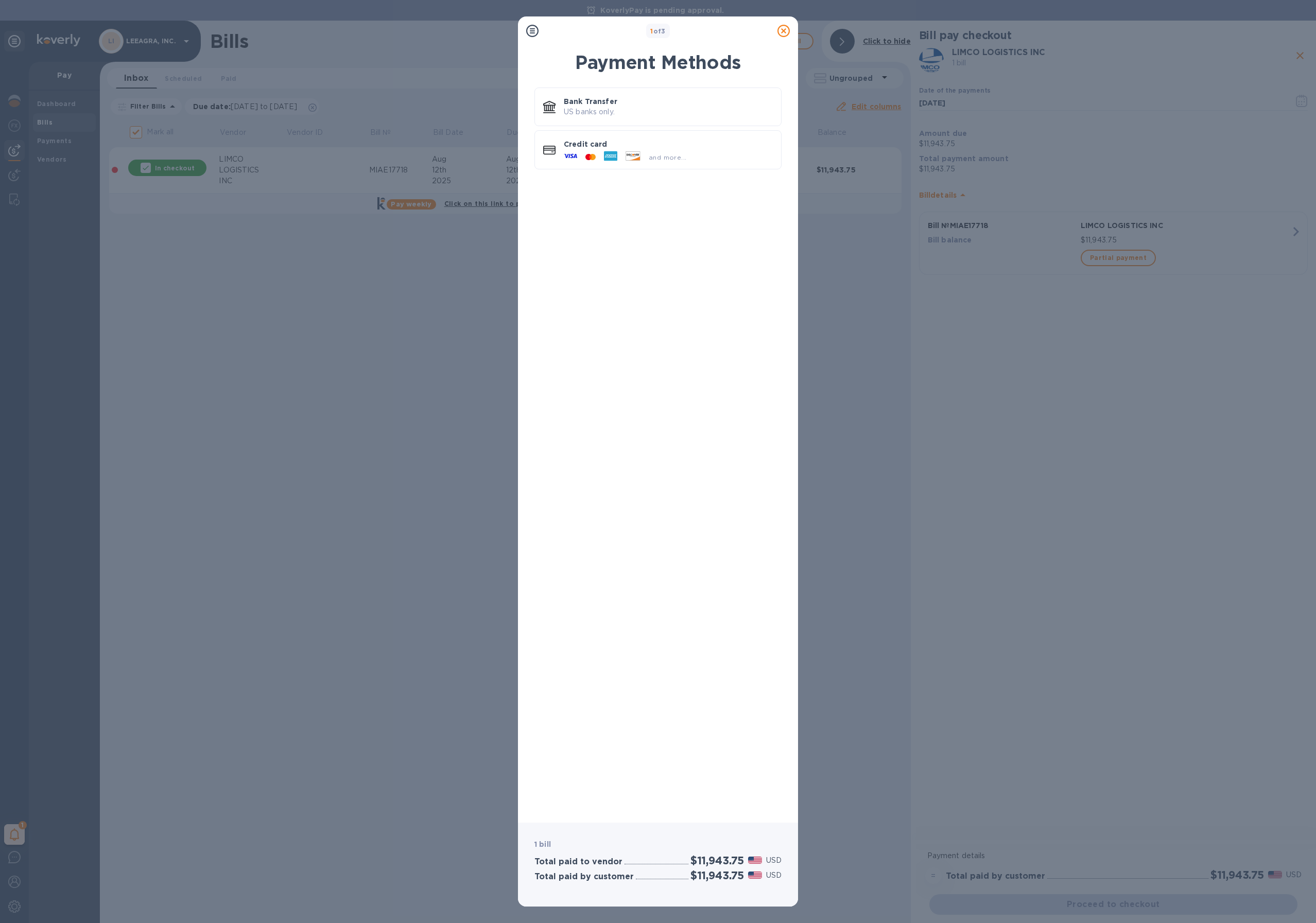
click at [12, 837] on div "1 of 3 Payment Methods Bank Transfer US banks only. Credit card and more... 1 b…" at bounding box center [658, 462] width 1316 height 923
click at [669, 139] on p "Credit card" at bounding box center [668, 144] width 209 height 10
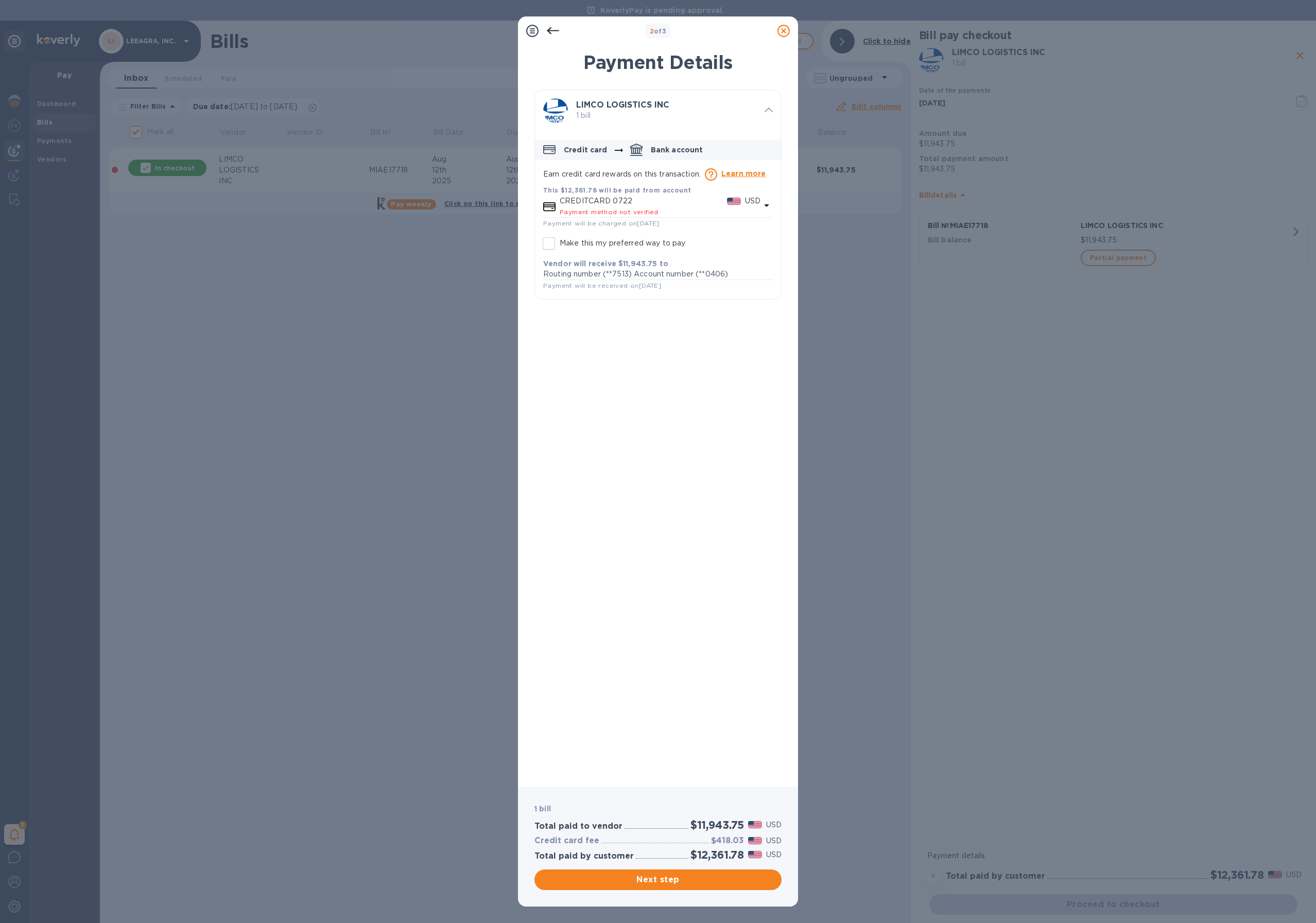
click at [577, 151] on p "Credit card" at bounding box center [586, 150] width 44 height 10
click at [763, 207] on icon "default-method" at bounding box center [766, 205] width 12 height 12
click at [680, 310] on b "Add new payment method" at bounding box center [666, 307] width 104 height 9
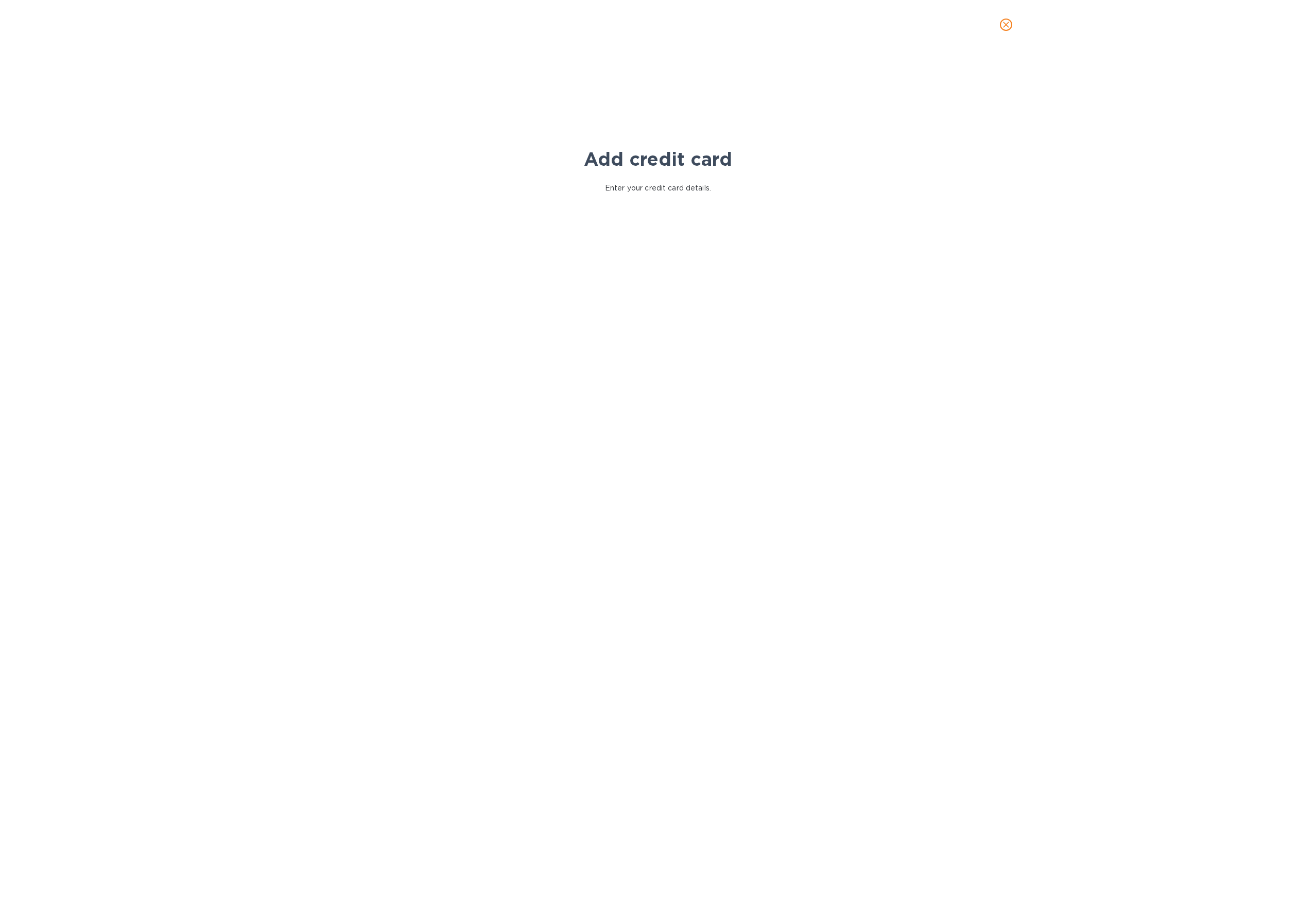
click at [0, 922] on com-1password-button at bounding box center [0, 923] width 0 height 0
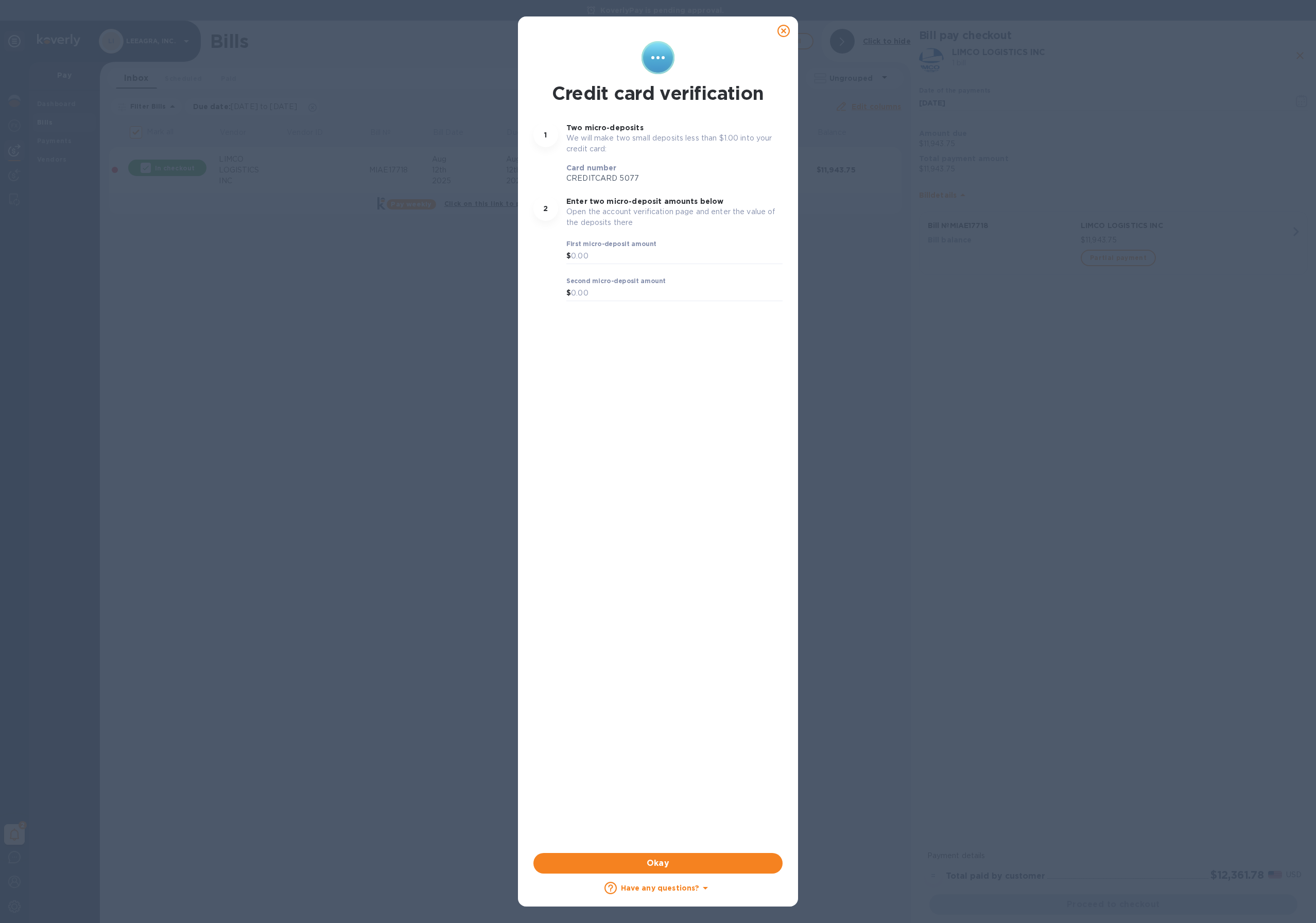
click at [784, 31] on icon at bounding box center [783, 31] width 12 height 12
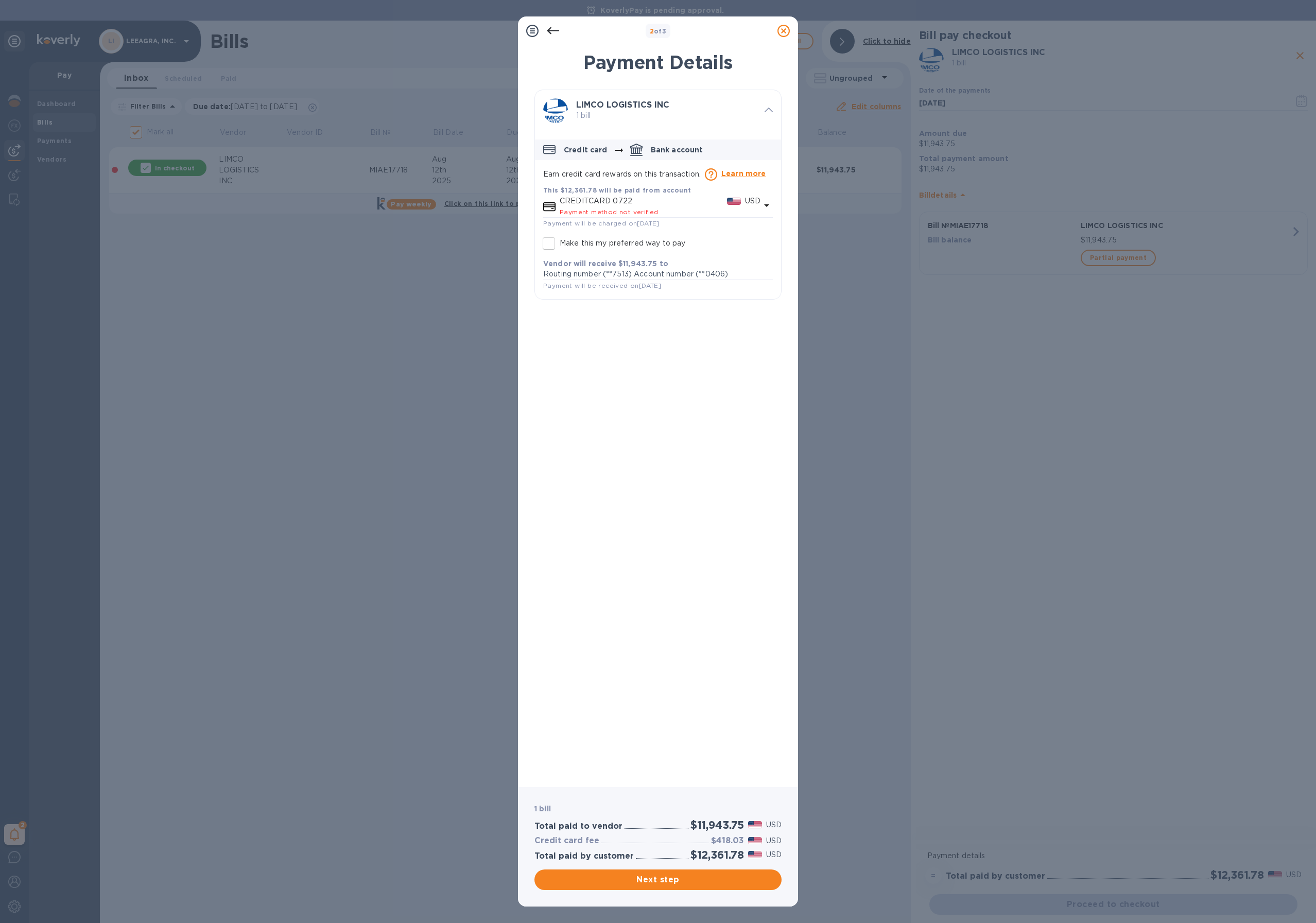
click at [579, 151] on p "Credit card" at bounding box center [586, 150] width 44 height 10
click at [604, 287] on span "Payment will be received on Aug 19, 2025" at bounding box center [602, 285] width 118 height 8
click at [587, 211] on span "Payment method not verified" at bounding box center [609, 212] width 99 height 8
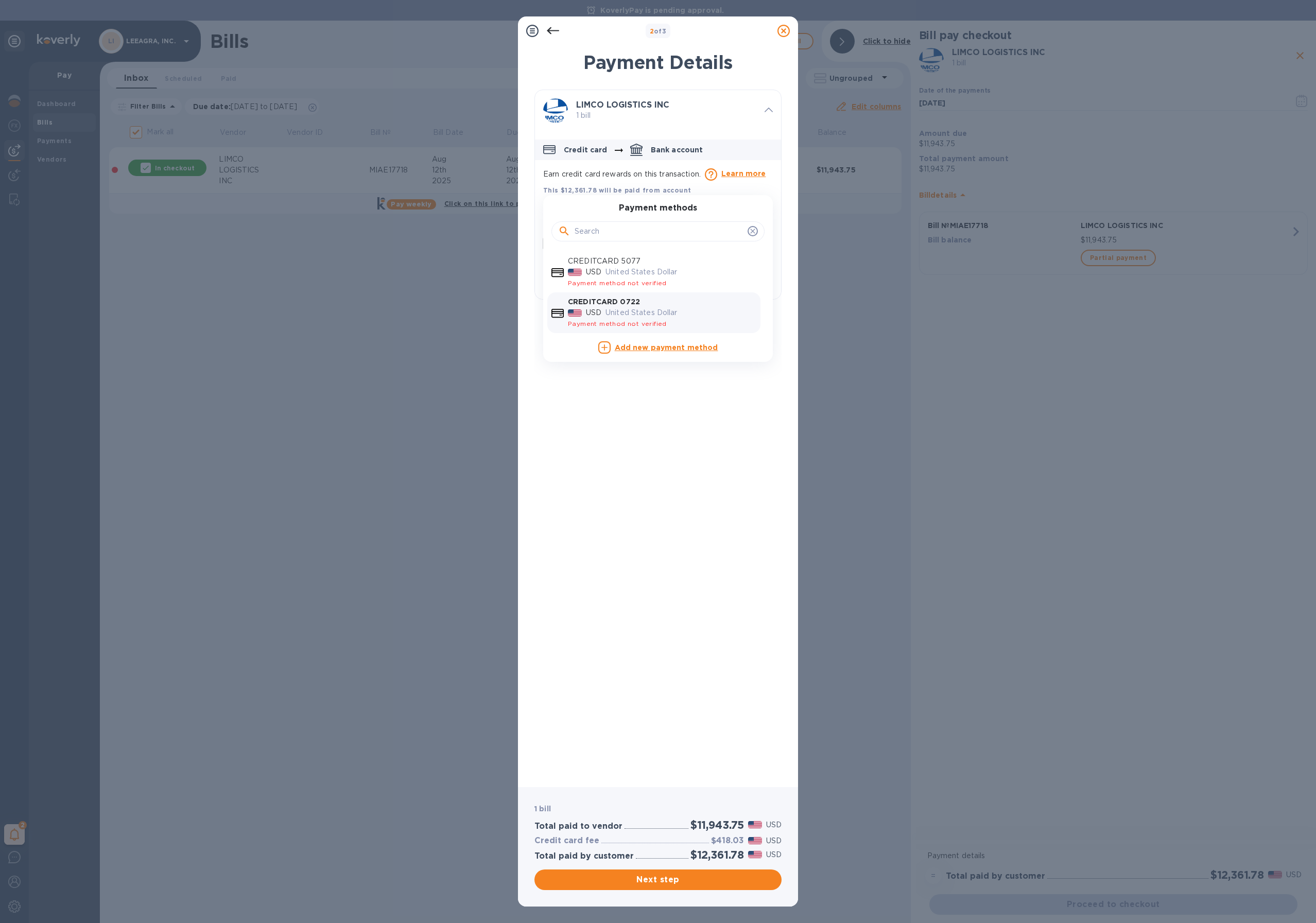
click at [641, 348] on b "Add new payment method" at bounding box center [666, 347] width 104 height 9
